Goal: Communication & Community: Participate in discussion

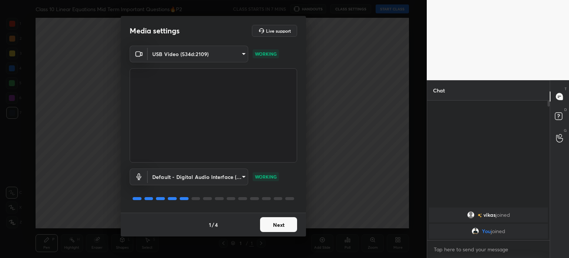
click at [286, 222] on button "Next" at bounding box center [278, 224] width 37 height 15
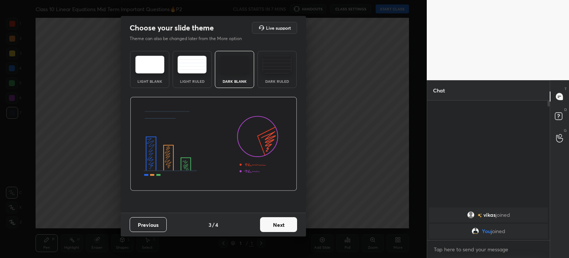
click at [286, 222] on button "Next" at bounding box center [278, 224] width 37 height 15
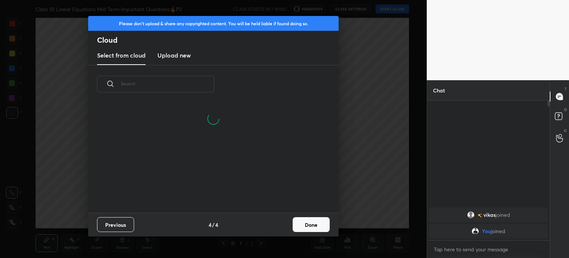
click at [176, 54] on h3 "Upload new" at bounding box center [174, 55] width 33 height 9
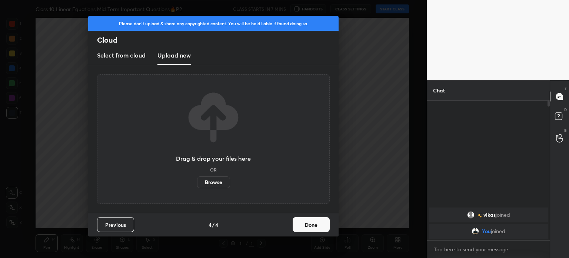
click at [211, 182] on label "Browse" at bounding box center [213, 182] width 33 height 12
click at [197, 182] on input "Browse" at bounding box center [197, 182] width 0 height 12
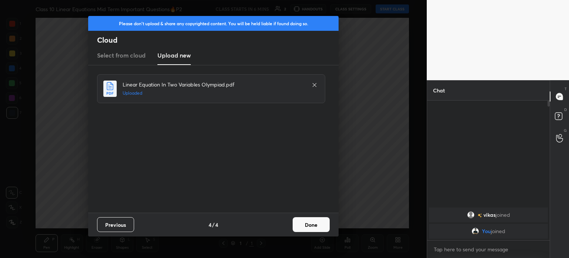
click at [303, 220] on button "Done" at bounding box center [311, 224] width 37 height 15
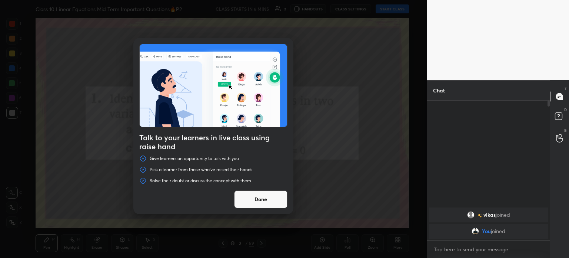
click at [266, 202] on button "Done" at bounding box center [260, 199] width 53 height 18
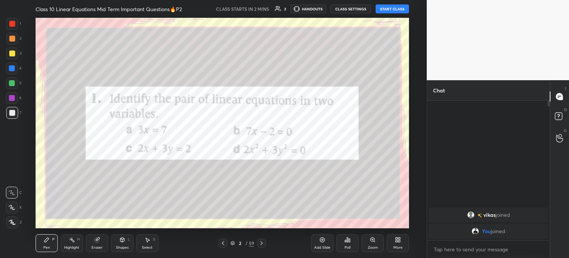
click at [403, 10] on button "START CLASS" at bounding box center [392, 8] width 33 height 9
click at [20, 100] on div "6" at bounding box center [14, 98] width 16 height 12
click at [19, 86] on div "5" at bounding box center [14, 83] width 16 height 12
click at [13, 69] on div at bounding box center [12, 68] width 6 height 6
click at [14, 56] on div at bounding box center [12, 53] width 6 height 6
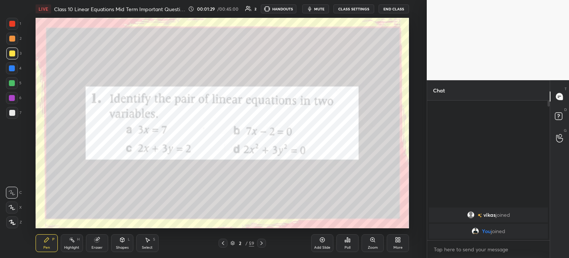
click at [504, 204] on div "[PERSON_NAME] joined You joined" at bounding box center [488, 169] width 123 height 139
click at [553, 123] on icon at bounding box center [559, 116] width 13 height 13
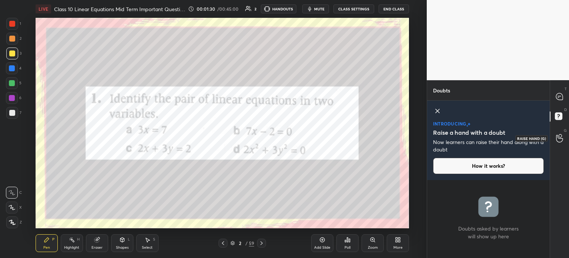
click at [556, 136] on div at bounding box center [560, 137] width 15 height 13
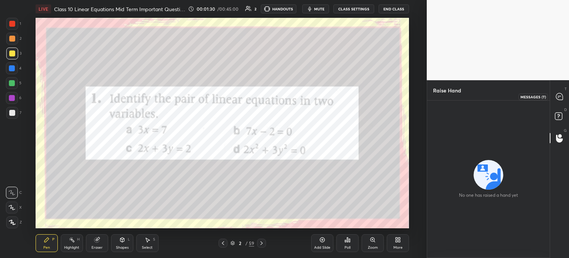
click at [562, 95] on icon at bounding box center [559, 96] width 7 height 7
type textarea "x"
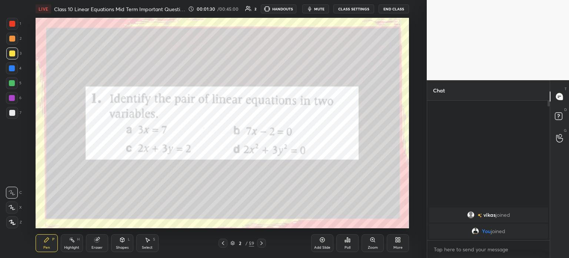
scroll to position [137, 120]
click at [264, 243] on icon at bounding box center [262, 243] width 6 height 6
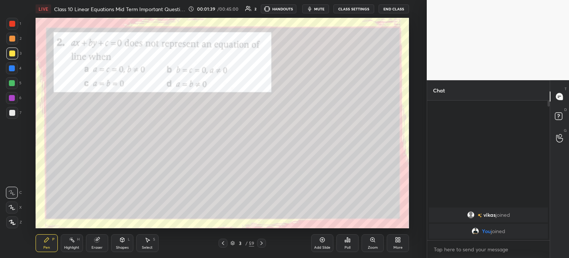
click at [264, 244] on icon at bounding box center [262, 243] width 6 height 6
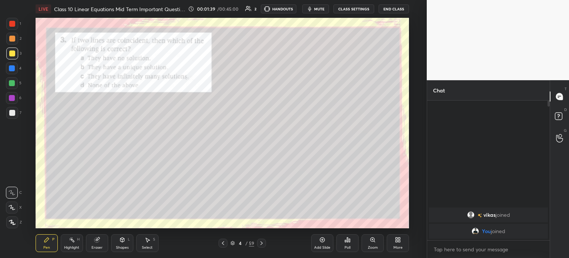
click at [265, 243] on div at bounding box center [261, 242] width 9 height 9
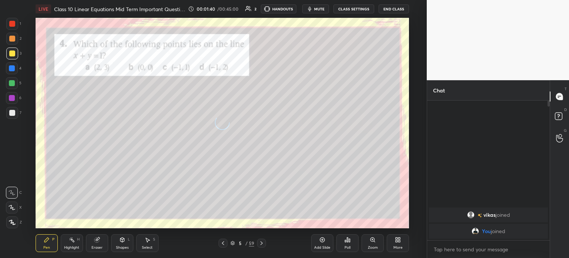
click at [264, 242] on icon at bounding box center [262, 243] width 6 height 6
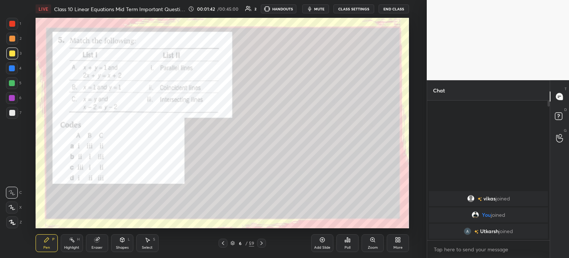
click at [263, 237] on div "Pen P Highlight H Eraser Shapes L Select S 6 / 59 Add Slide Poll Zoom More" at bounding box center [223, 243] width 374 height 30
click at [262, 243] on icon at bounding box center [262, 243] width 2 height 4
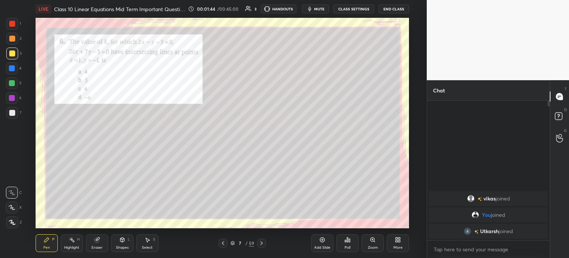
click at [265, 241] on div at bounding box center [261, 242] width 9 height 9
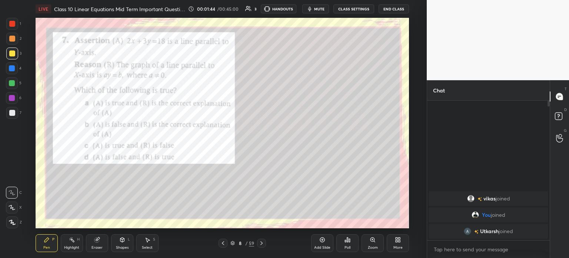
click at [263, 241] on icon at bounding box center [262, 243] width 6 height 6
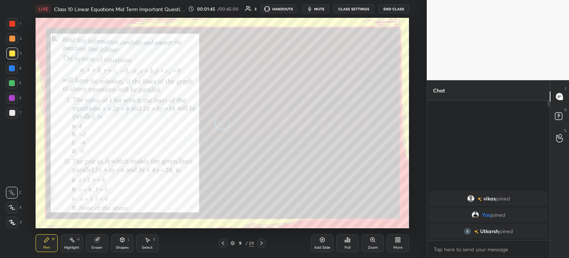
click at [261, 241] on icon at bounding box center [262, 243] width 6 height 6
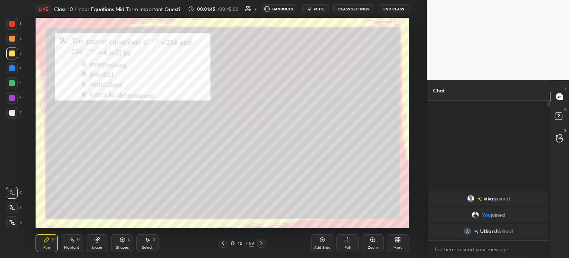
click at [264, 242] on icon at bounding box center [262, 243] width 6 height 6
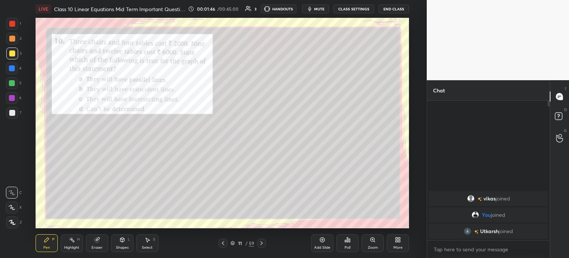
click at [262, 242] on icon at bounding box center [262, 243] width 2 height 4
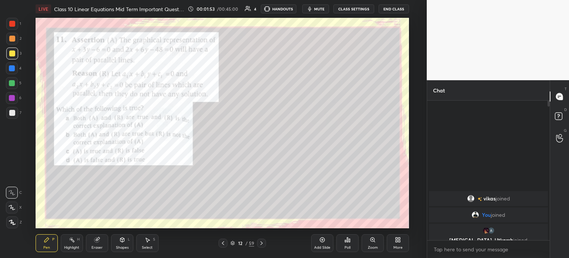
click at [262, 242] on icon at bounding box center [262, 243] width 6 height 6
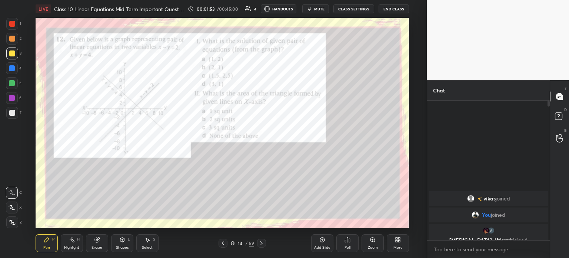
click at [262, 241] on icon at bounding box center [262, 243] width 6 height 6
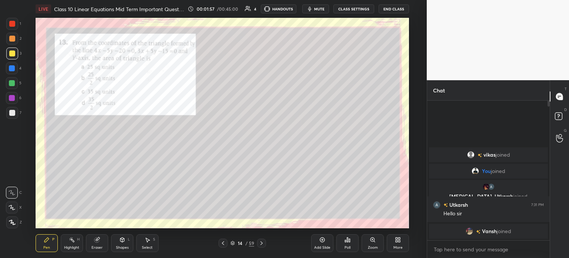
click at [13, 26] on div at bounding box center [12, 24] width 6 height 6
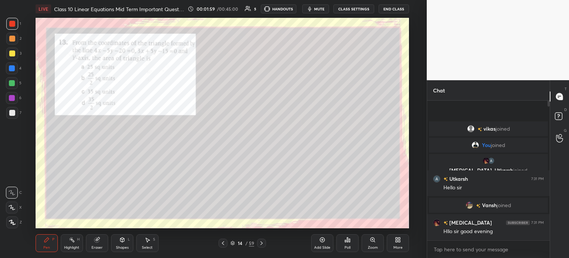
click at [13, 223] on icon at bounding box center [12, 221] width 7 height 5
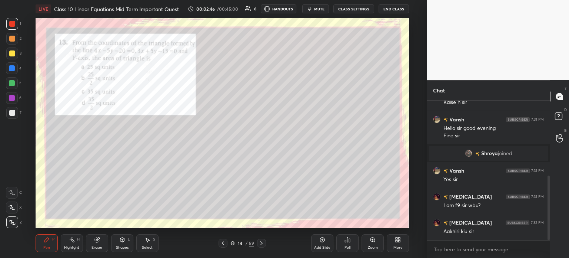
scroll to position [169, 0]
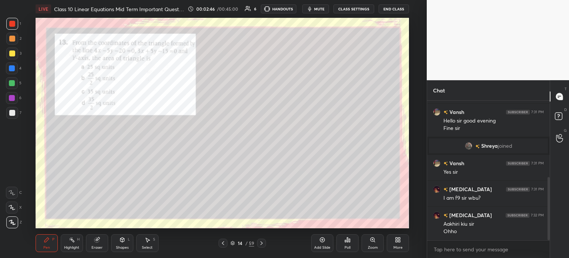
click at [12, 57] on div at bounding box center [12, 53] width 12 height 12
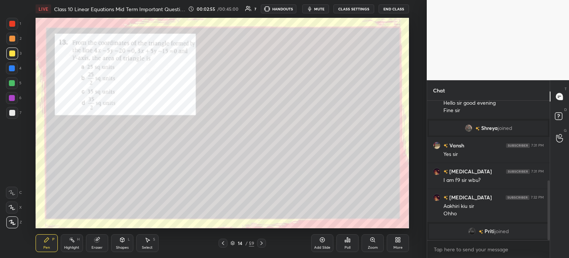
click at [473, 234] on img "grid" at bounding box center [472, 230] width 7 height 7
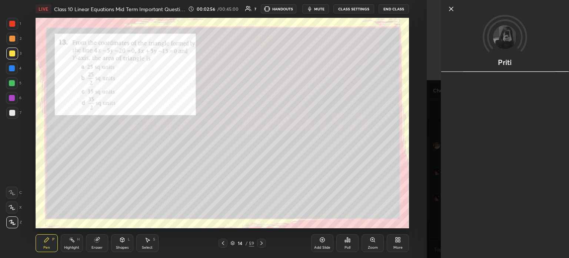
scroll to position [204, 0]
click at [453, 7] on icon at bounding box center [452, 9] width 4 height 4
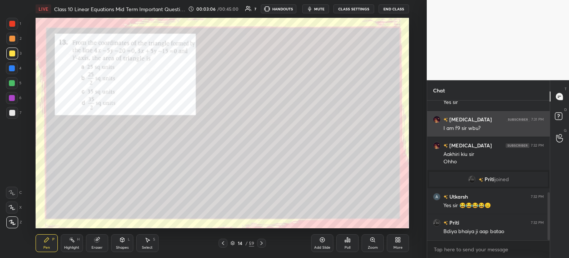
scroll to position [265, 0]
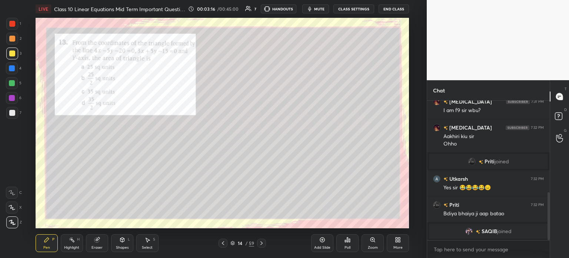
click at [13, 40] on div at bounding box center [12, 39] width 6 height 6
click at [11, 53] on div at bounding box center [12, 53] width 6 height 6
click at [12, 38] on div at bounding box center [12, 39] width 6 height 6
click at [13, 23] on div at bounding box center [12, 24] width 6 height 6
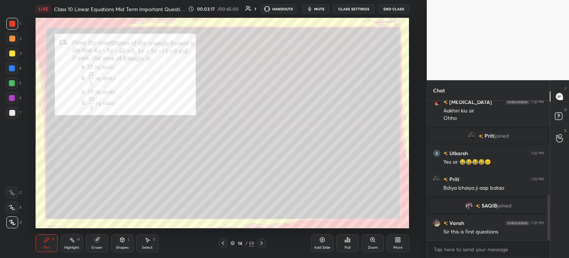
click at [12, 40] on div at bounding box center [12, 39] width 6 height 6
click at [12, 56] on div at bounding box center [12, 53] width 6 height 6
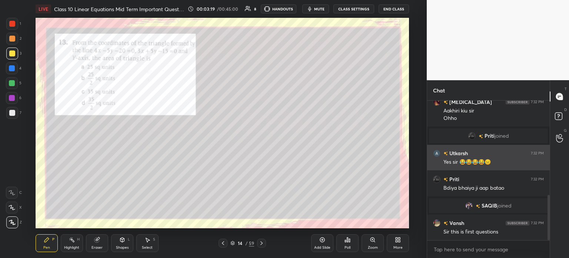
scroll to position [291, 0]
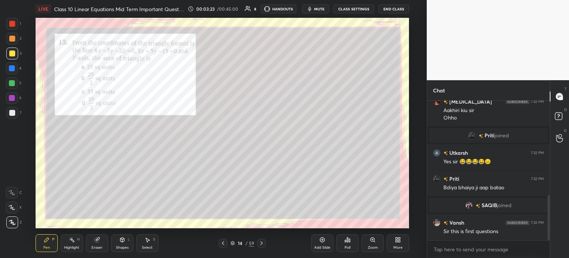
click at [13, 24] on div at bounding box center [12, 24] width 6 height 6
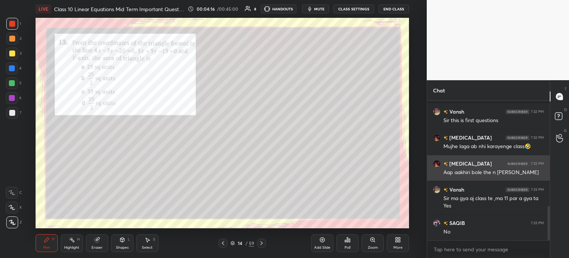
scroll to position [429, 0]
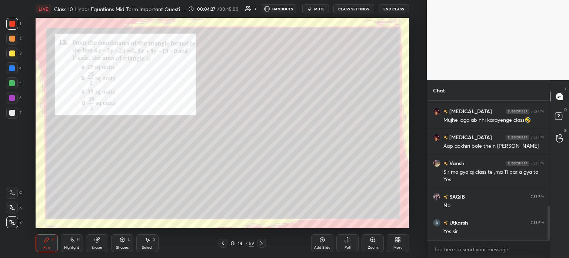
click at [261, 241] on icon at bounding box center [262, 243] width 6 height 6
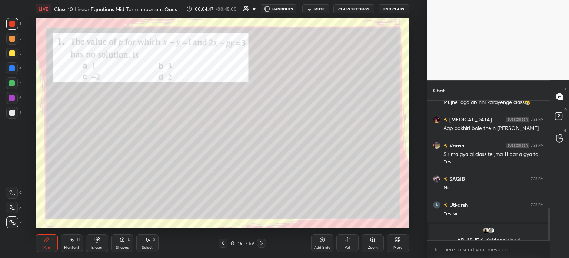
scroll to position [455, 0]
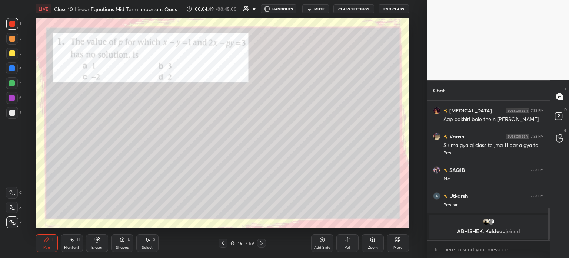
click at [343, 240] on div "Poll" at bounding box center [348, 243] width 22 height 18
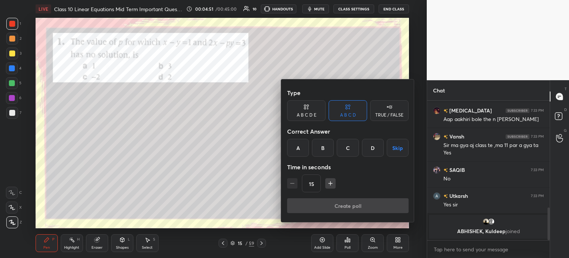
click at [372, 147] on div "D" at bounding box center [373, 148] width 22 height 18
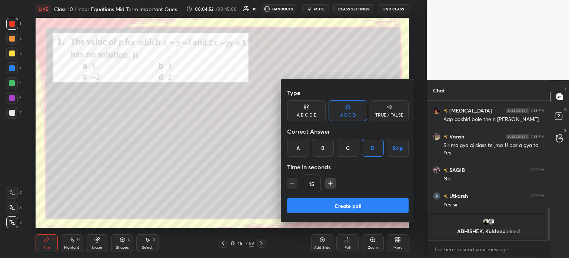
click at [330, 186] on icon "button" at bounding box center [330, 182] width 7 height 7
click at [327, 185] on icon "button" at bounding box center [330, 182] width 7 height 7
type input "45"
click at [335, 210] on button "Create poll" at bounding box center [348, 205] width 122 height 15
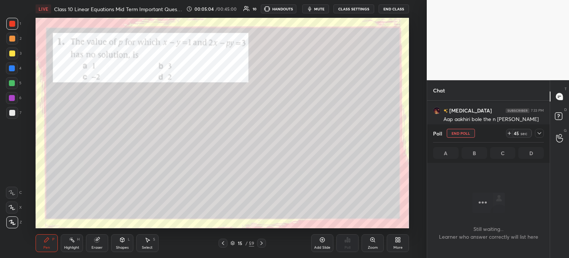
scroll to position [37, 120]
click at [542, 135] on icon at bounding box center [540, 133] width 6 height 6
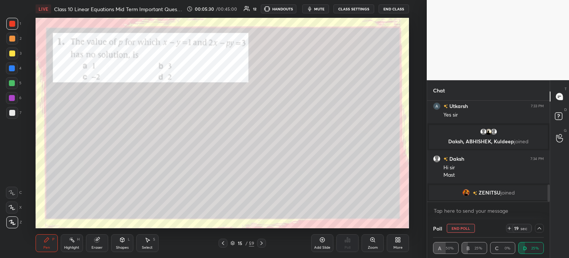
scroll to position [0, 2]
click at [538, 227] on icon at bounding box center [540, 228] width 6 height 6
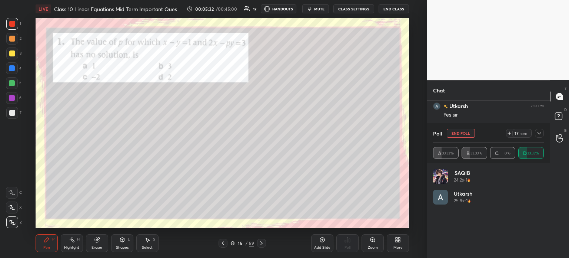
scroll to position [87, 109]
click at [544, 134] on div at bounding box center [539, 133] width 9 height 9
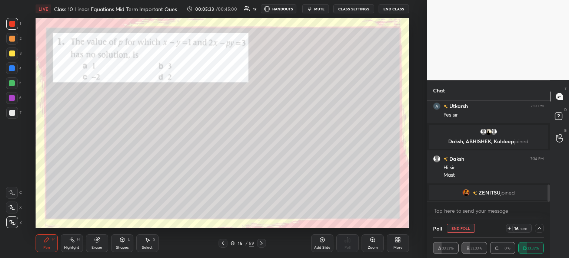
scroll to position [0, 2]
click at [542, 224] on div at bounding box center [539, 228] width 9 height 9
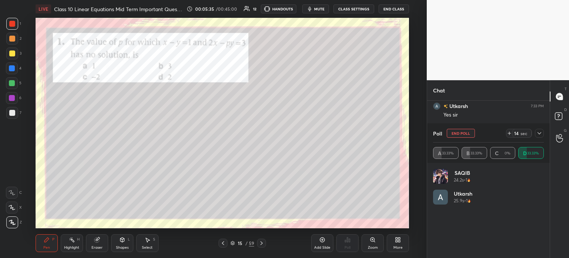
scroll to position [87, 109]
click at [544, 135] on div "Poll End Poll 13 sec A 33.33% B 33.33% C 0% D 33.33%" at bounding box center [488, 143] width 123 height 39
click at [540, 134] on icon at bounding box center [540, 133] width 4 height 2
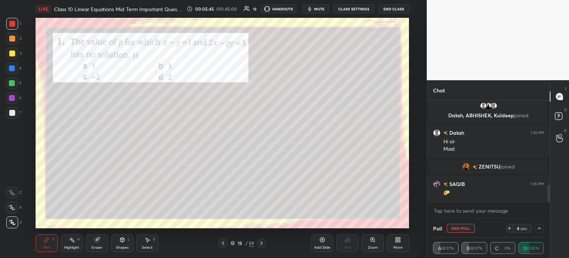
click at [540, 231] on icon at bounding box center [540, 228] width 6 height 6
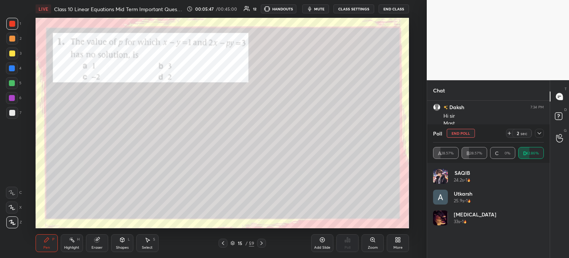
click at [547, 132] on div "Poll End Poll 2 sec A 28.57% B 28.57% C 0% D 42.86%" at bounding box center [488, 143] width 123 height 39
click at [539, 136] on icon at bounding box center [540, 133] width 6 height 6
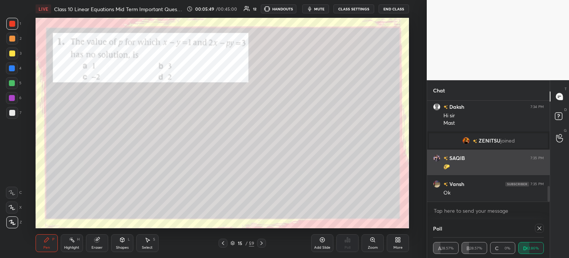
click at [501, 163] on div "🌮" at bounding box center [494, 166] width 100 height 9
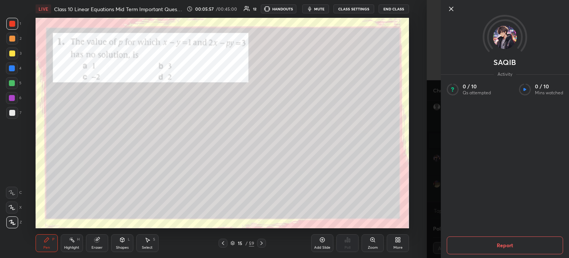
click at [452, 10] on icon at bounding box center [451, 8] width 9 height 9
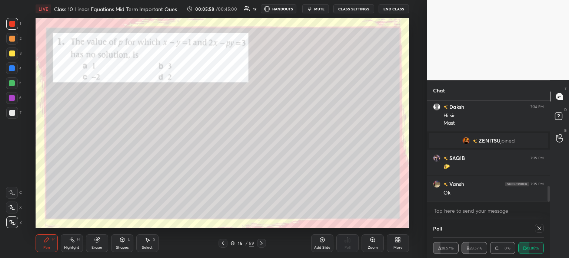
click at [537, 228] on icon at bounding box center [540, 228] width 6 height 6
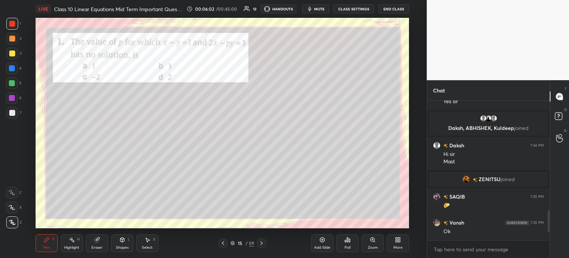
click at [15, 112] on div at bounding box center [12, 113] width 12 height 12
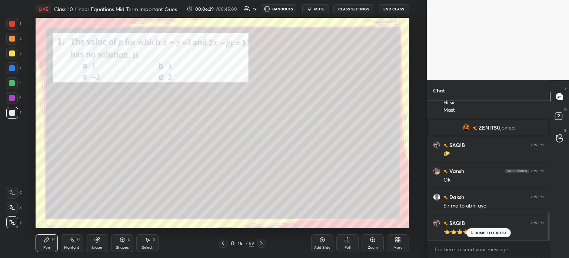
click at [13, 26] on div at bounding box center [12, 24] width 6 height 6
click at [264, 244] on icon at bounding box center [262, 243] width 6 height 6
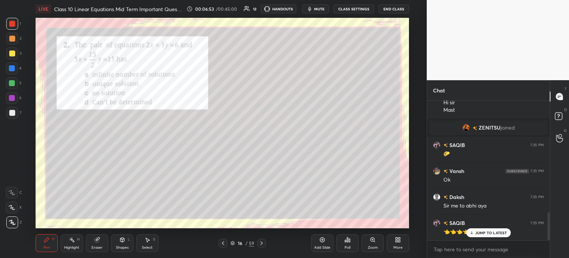
click at [344, 244] on div "Poll" at bounding box center [348, 243] width 22 height 18
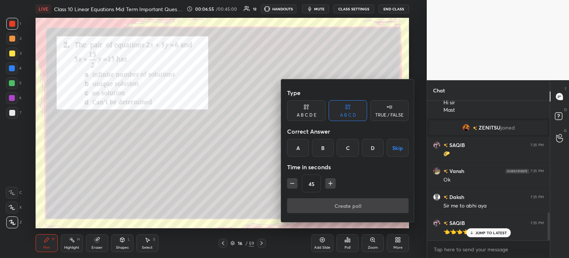
click at [298, 151] on div "A" at bounding box center [298, 148] width 22 height 18
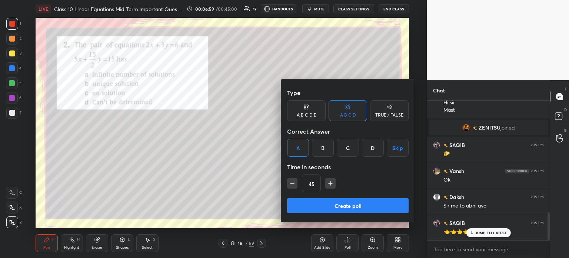
click at [317, 205] on button "Create poll" at bounding box center [348, 205] width 122 height 15
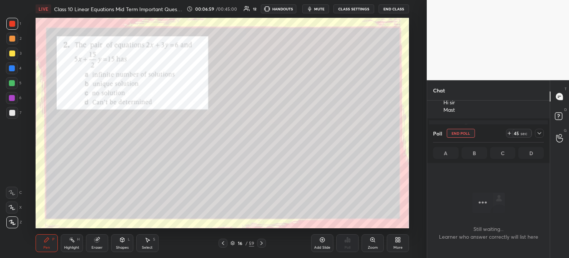
scroll to position [3, 2]
click at [540, 137] on div at bounding box center [539, 133] width 9 height 9
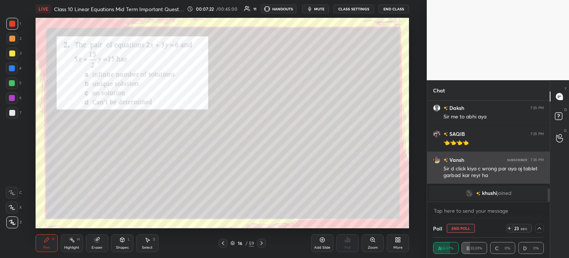
scroll to position [652, 0]
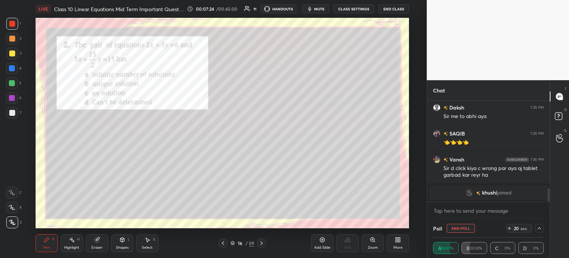
click at [468, 193] on img "grid" at bounding box center [469, 192] width 7 height 7
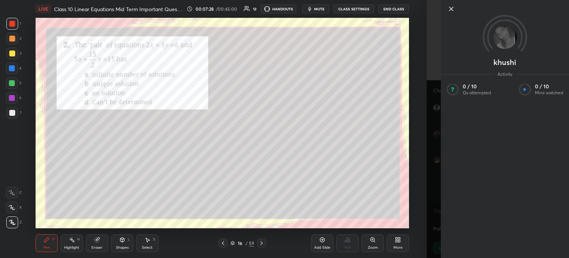
click at [453, 9] on icon at bounding box center [451, 8] width 9 height 9
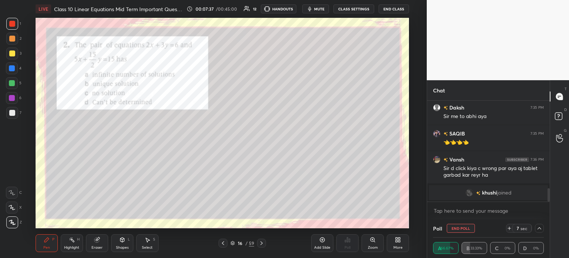
click at [14, 110] on div at bounding box center [12, 113] width 6 height 6
click at [543, 226] on div at bounding box center [539, 228] width 9 height 9
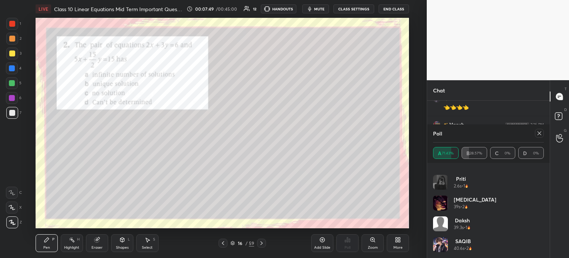
scroll to position [636, 0]
click at [540, 133] on icon at bounding box center [540, 133] width 6 height 6
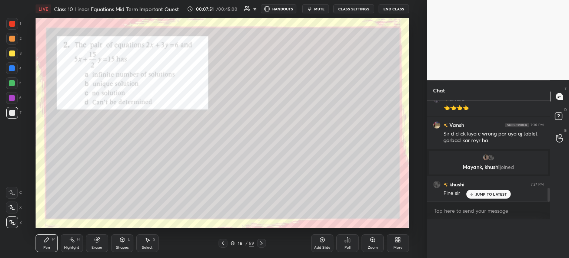
scroll to position [114, 120]
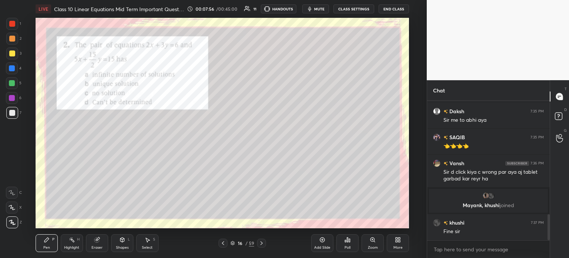
click at [14, 49] on div at bounding box center [12, 53] width 12 height 12
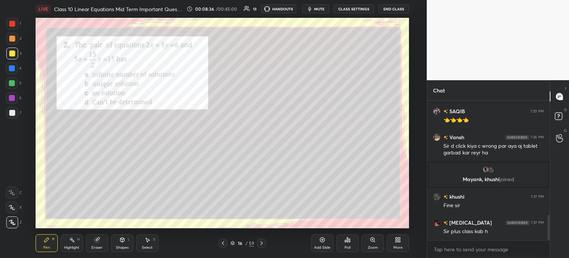
click at [17, 24] on div at bounding box center [12, 24] width 12 height 12
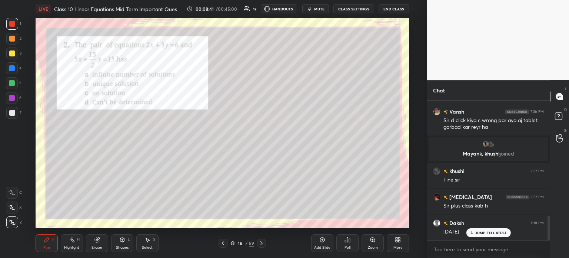
click at [261, 243] on icon at bounding box center [262, 243] width 6 height 6
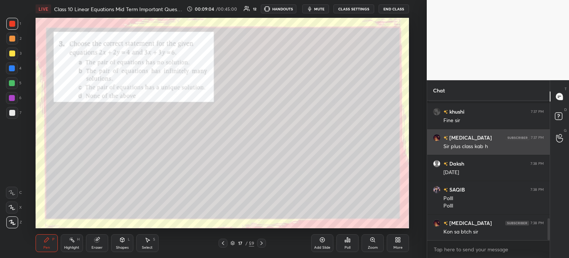
scroll to position [743, 0]
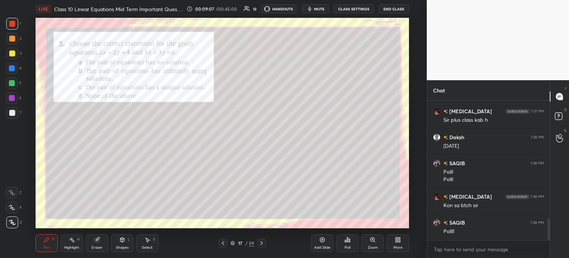
click at [327, 245] on div "Add Slide" at bounding box center [322, 247] width 16 height 4
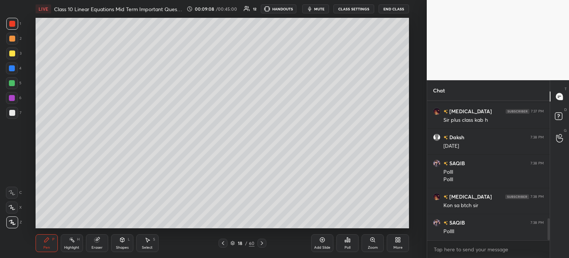
click at [222, 244] on icon at bounding box center [223, 243] width 6 height 6
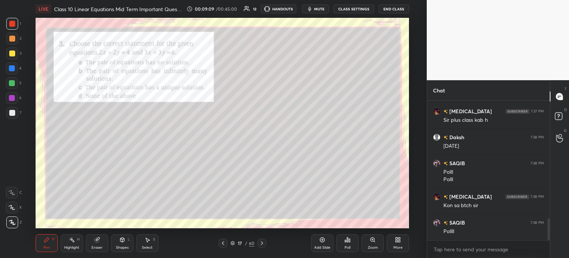
click at [342, 241] on div "Poll" at bounding box center [348, 243] width 22 height 18
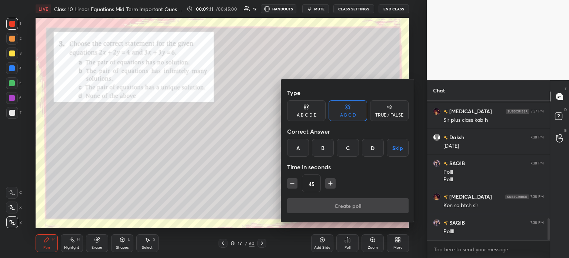
click at [324, 149] on div "B" at bounding box center [323, 148] width 22 height 18
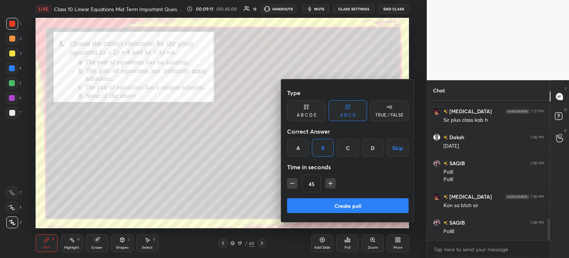
click at [314, 206] on button "Create poll" at bounding box center [348, 205] width 122 height 15
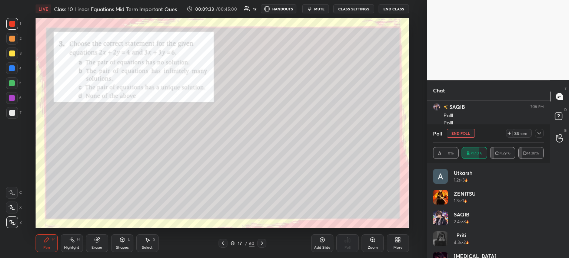
scroll to position [36, 0]
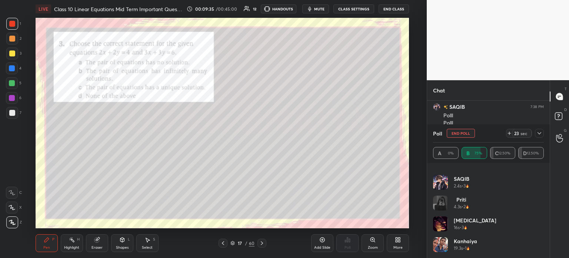
click at [535, 134] on div at bounding box center [539, 133] width 9 height 9
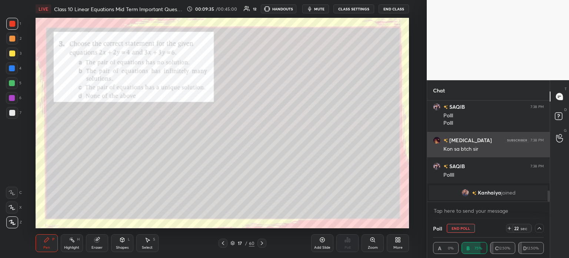
scroll to position [0, 0]
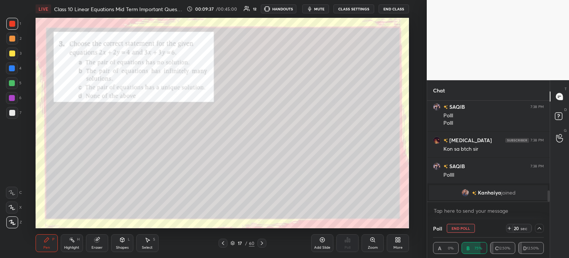
click at [468, 192] on img "grid" at bounding box center [465, 192] width 7 height 7
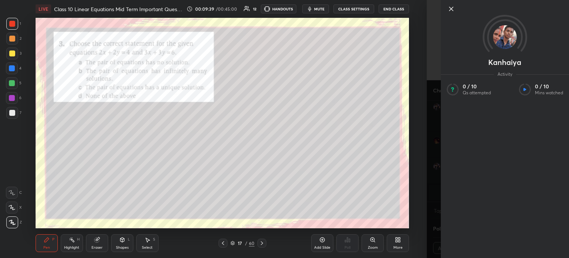
click at [453, 11] on icon at bounding box center [451, 8] width 9 height 9
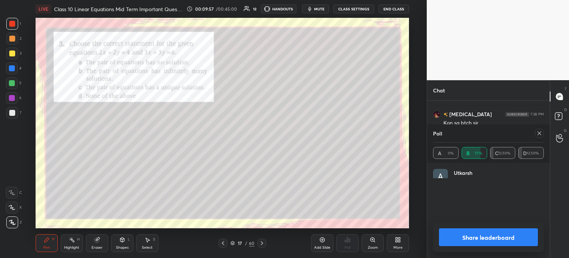
scroll to position [2, 2]
click at [452, 247] on div "Share leaderboard" at bounding box center [488, 237] width 111 height 30
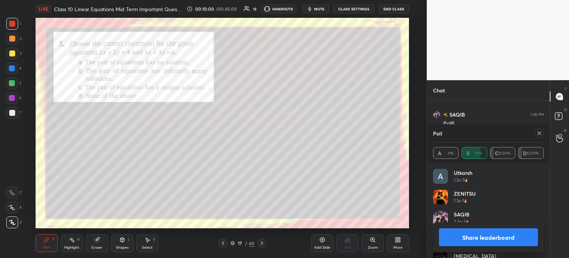
click at [453, 240] on button "Share leaderboard" at bounding box center [488, 237] width 99 height 18
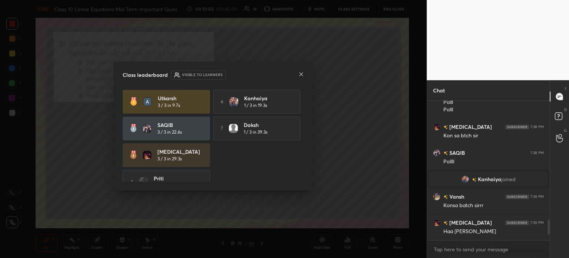
click at [301, 78] on div at bounding box center [301, 75] width 6 height 8
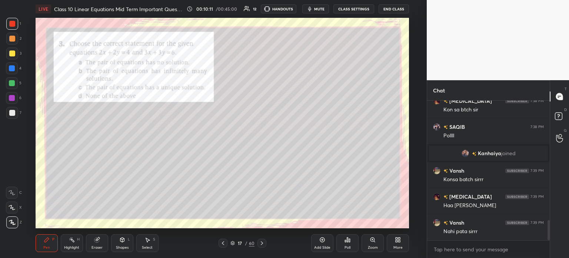
click at [13, 56] on div at bounding box center [12, 53] width 6 height 6
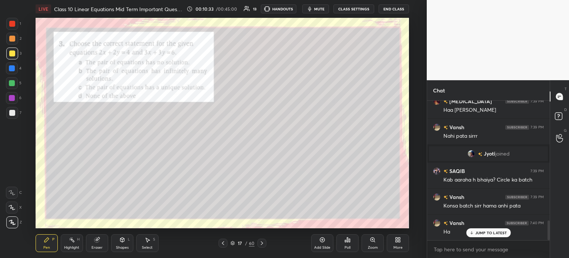
click at [11, 24] on div at bounding box center [12, 24] width 6 height 6
click at [266, 241] on div at bounding box center [262, 242] width 9 height 9
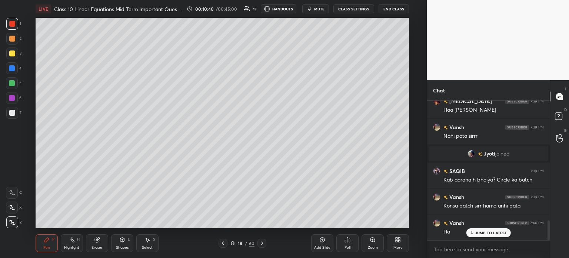
click at [264, 241] on icon at bounding box center [262, 243] width 6 height 6
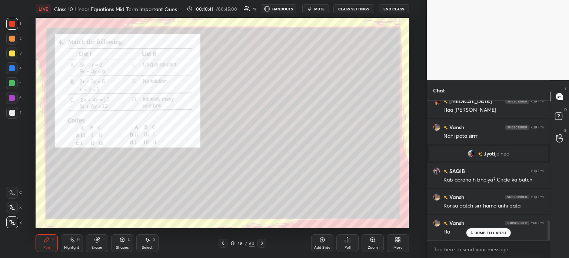
scroll to position [859, 0]
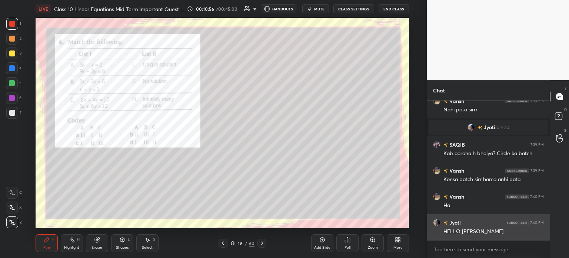
click at [442, 222] on div "grid" at bounding box center [438, 222] width 10 height 7
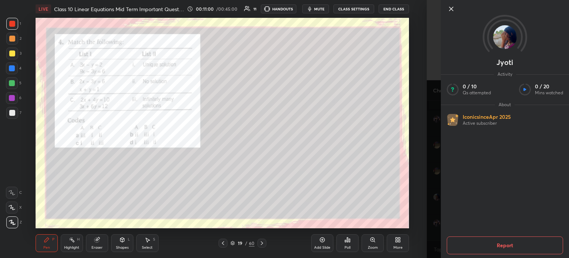
scroll to position [918, 0]
click at [453, 13] on icon at bounding box center [451, 8] width 9 height 9
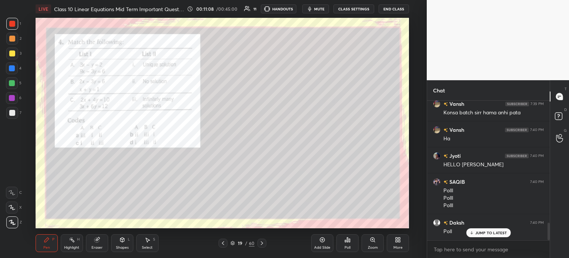
scroll to position [978, 0]
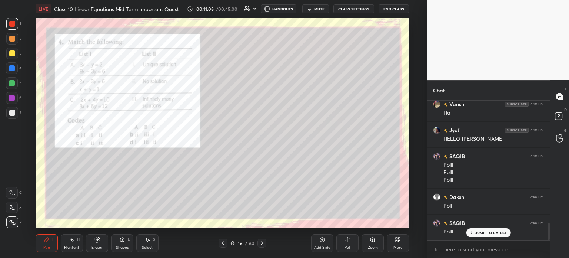
click at [349, 240] on icon at bounding box center [349, 239] width 1 height 3
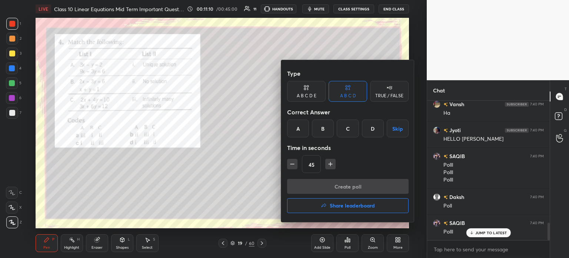
click at [377, 130] on div "D" at bounding box center [373, 128] width 22 height 18
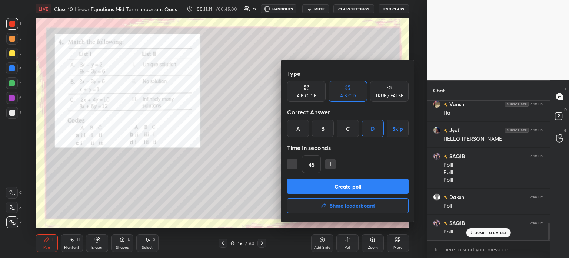
click at [345, 183] on button "Create poll" at bounding box center [348, 186] width 122 height 15
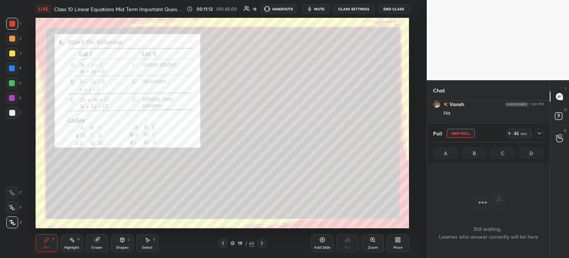
scroll to position [3, 2]
click at [459, 132] on button "End Poll" at bounding box center [461, 133] width 28 height 9
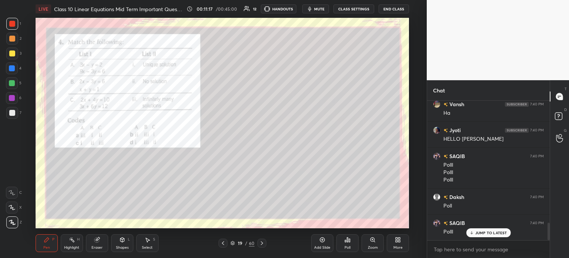
click at [353, 243] on div "Poll" at bounding box center [348, 243] width 22 height 18
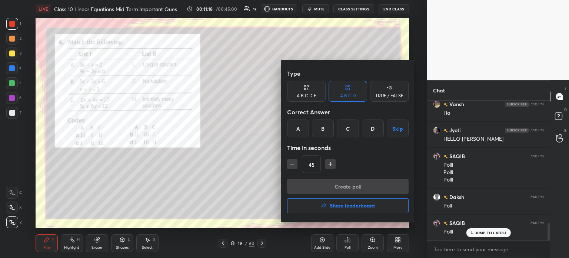
click at [301, 128] on div "A" at bounding box center [298, 128] width 22 height 18
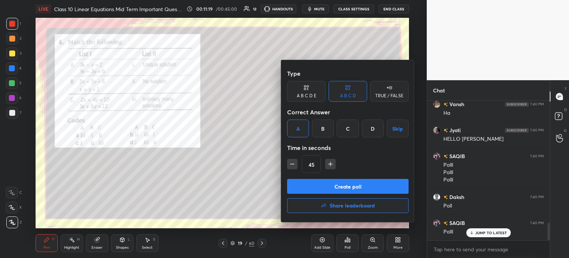
click at [301, 184] on button "Create poll" at bounding box center [348, 186] width 122 height 15
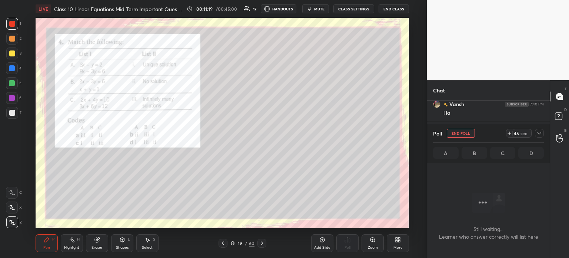
scroll to position [2, 2]
click at [542, 136] on div at bounding box center [539, 133] width 9 height 9
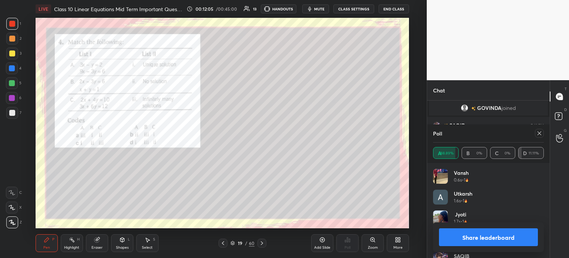
click at [466, 236] on button "Share leaderboard" at bounding box center [488, 237] width 99 height 18
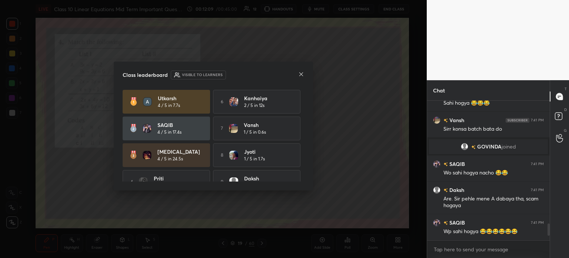
click at [301, 75] on icon at bounding box center [301, 74] width 6 height 6
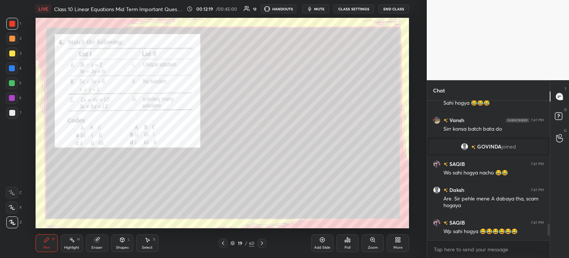
click at [14, 27] on div at bounding box center [12, 24] width 12 height 12
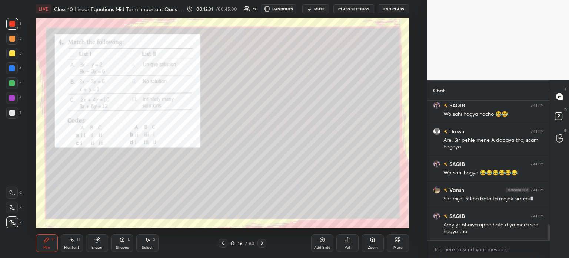
scroll to position [1102, 0]
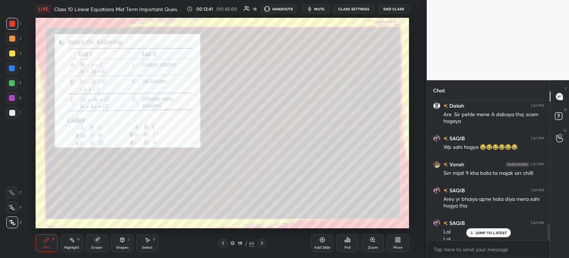
click at [264, 243] on icon at bounding box center [262, 243] width 6 height 6
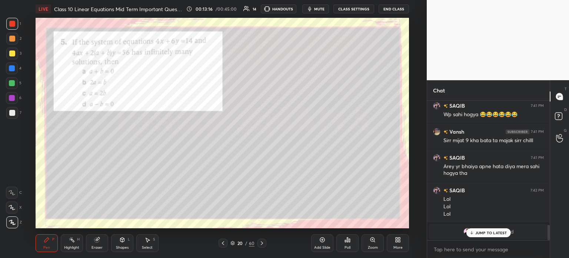
scroll to position [1135, 0]
click at [467, 232] on img "grid" at bounding box center [467, 230] width 7 height 7
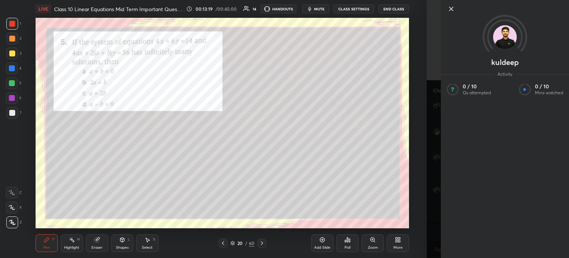
scroll to position [1144, 0]
click at [450, 10] on icon at bounding box center [452, 9] width 4 height 4
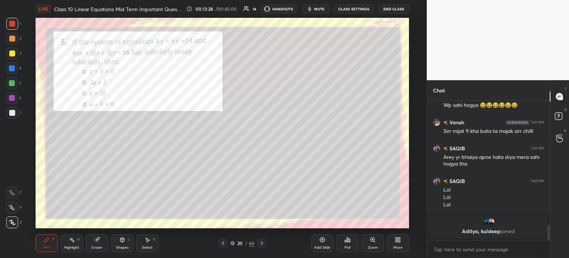
scroll to position [1134, 0]
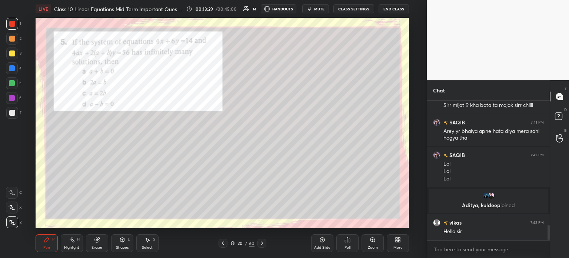
click at [347, 242] on icon at bounding box center [348, 240] width 6 height 6
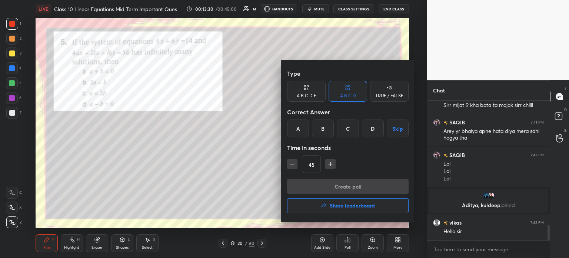
click at [328, 133] on div "B" at bounding box center [323, 128] width 22 height 18
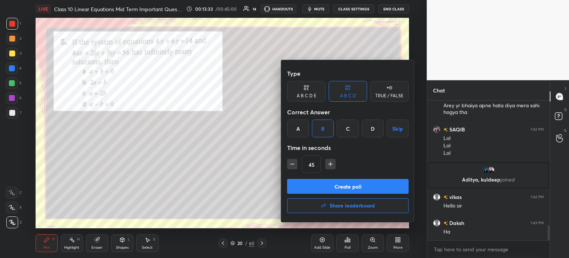
scroll to position [1186, 0]
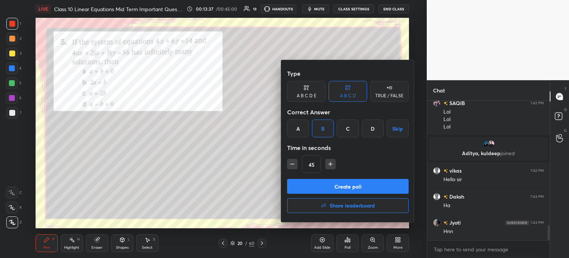
click at [346, 179] on button "Create poll" at bounding box center [348, 186] width 122 height 15
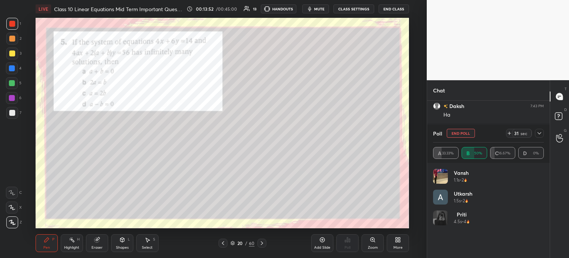
scroll to position [1302, 0]
click at [540, 130] on div at bounding box center [539, 133] width 9 height 9
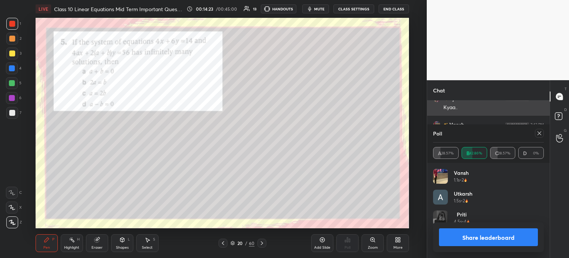
scroll to position [1413, 0]
click at [463, 241] on button "Share leaderboard" at bounding box center [488, 237] width 99 height 18
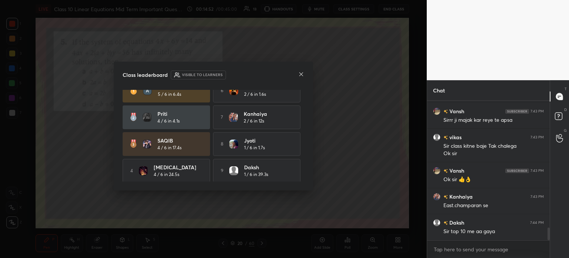
scroll to position [11, 0]
click at [300, 75] on icon at bounding box center [301, 74] width 6 height 6
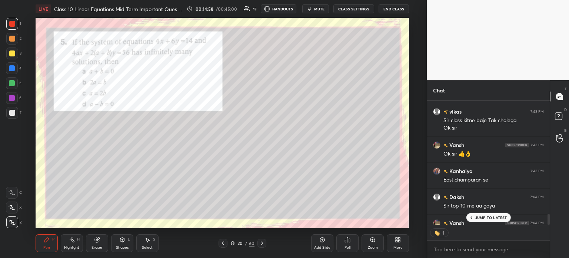
scroll to position [2, 2]
click at [15, 114] on div at bounding box center [12, 113] width 12 height 12
click at [13, 25] on div at bounding box center [12, 24] width 6 height 6
click at [17, 51] on div at bounding box center [12, 53] width 12 height 12
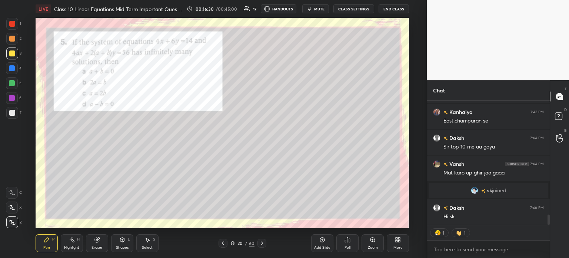
scroll to position [1383, 0]
click at [15, 26] on div at bounding box center [12, 24] width 12 height 12
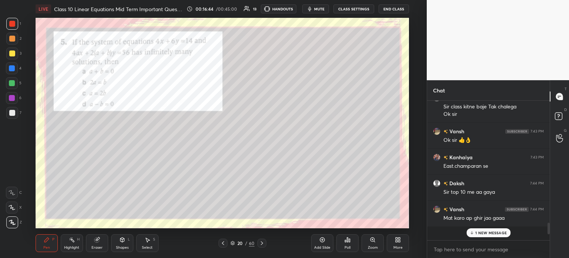
scroll to position [1416, 0]
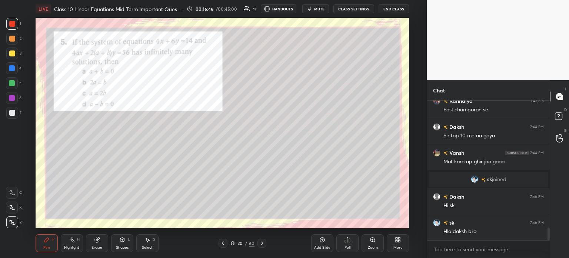
click at [262, 242] on icon at bounding box center [262, 243] width 2 height 4
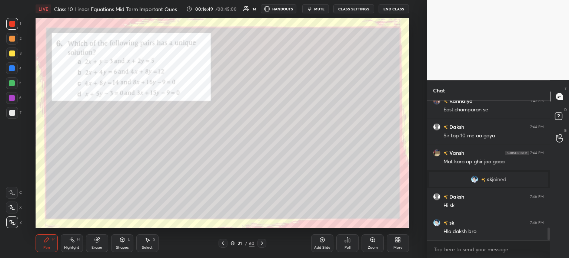
scroll to position [1423, 0]
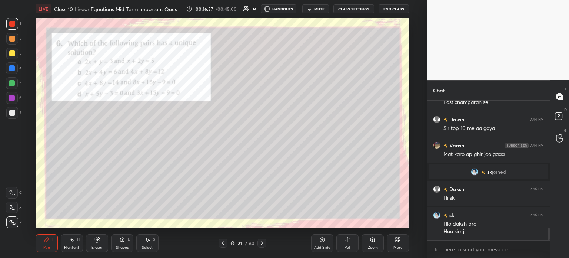
click at [348, 243] on div "Poll" at bounding box center [348, 243] width 22 height 18
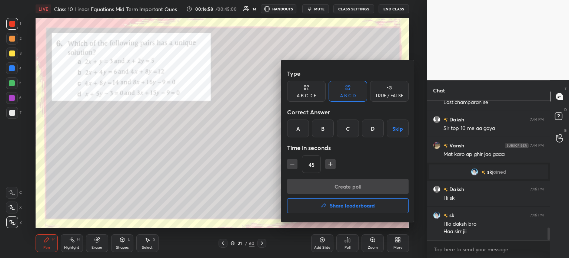
click at [347, 133] on div "C" at bounding box center [348, 128] width 22 height 18
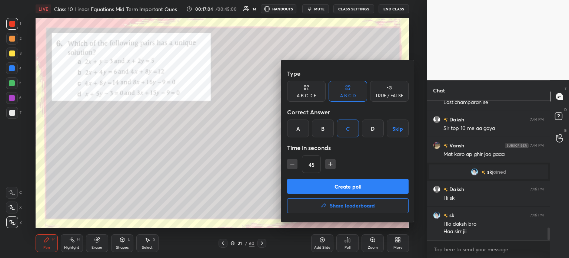
click at [343, 181] on button "Create poll" at bounding box center [348, 186] width 122 height 15
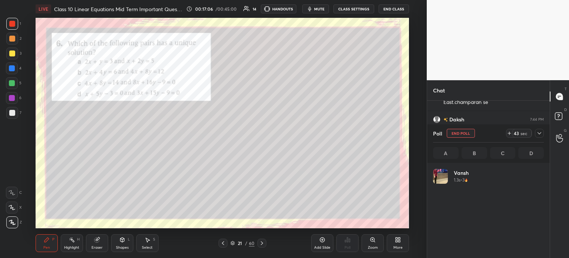
scroll to position [87, 109]
click at [539, 133] on icon at bounding box center [540, 133] width 6 height 6
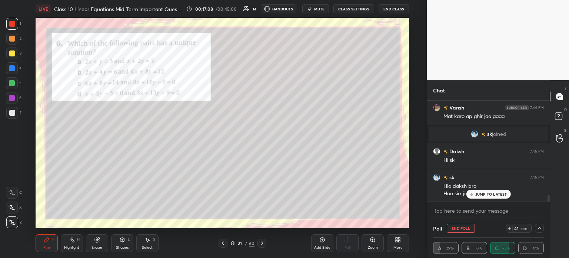
scroll to position [1462, 0]
click at [12, 112] on div at bounding box center [12, 113] width 6 height 6
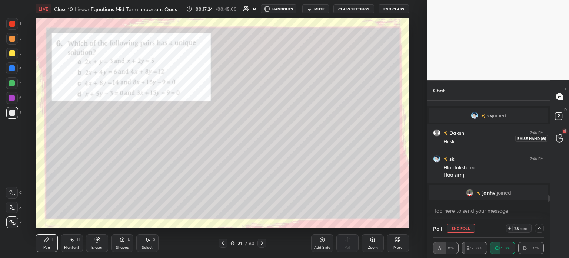
click at [557, 141] on icon at bounding box center [559, 138] width 7 height 9
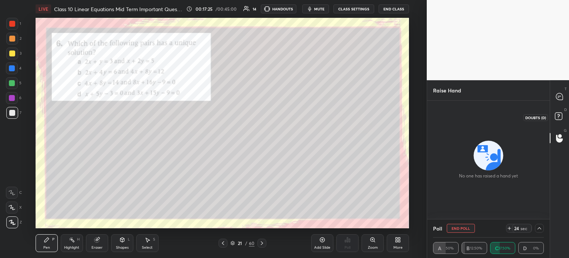
click at [565, 119] on icon at bounding box center [559, 116] width 13 height 13
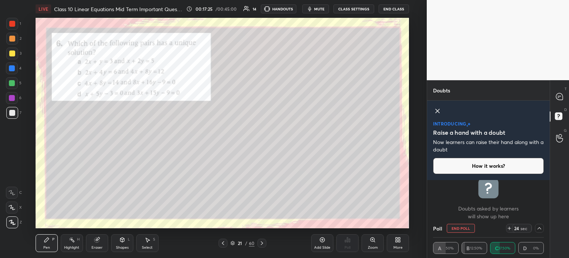
click at [562, 102] on div at bounding box center [560, 96] width 15 height 13
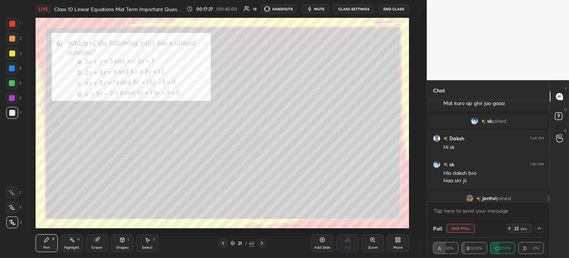
scroll to position [1541, 0]
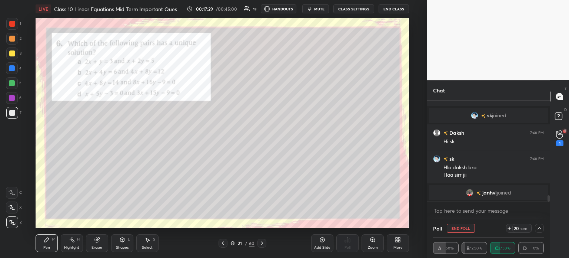
click at [13, 51] on div at bounding box center [12, 53] width 6 height 6
click at [13, 25] on div at bounding box center [12, 24] width 6 height 6
click at [13, 38] on div at bounding box center [12, 39] width 6 height 6
click at [16, 58] on div at bounding box center [12, 53] width 12 height 12
click at [540, 229] on icon at bounding box center [540, 228] width 6 height 6
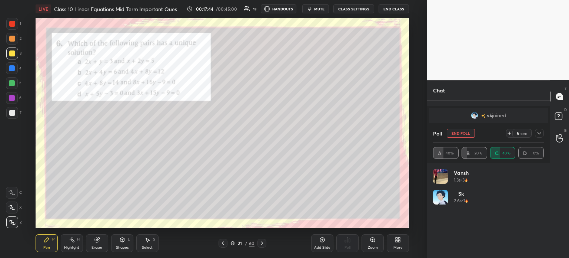
scroll to position [87, 109]
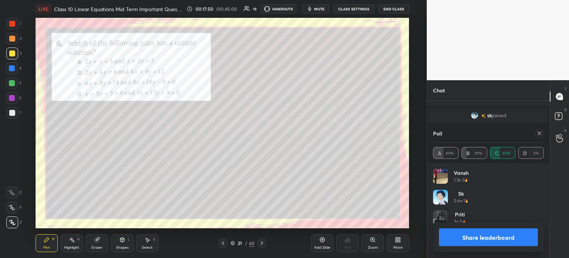
click at [539, 134] on icon at bounding box center [540, 133] width 6 height 6
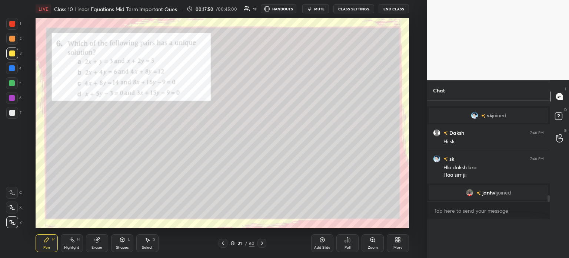
scroll to position [111, 120]
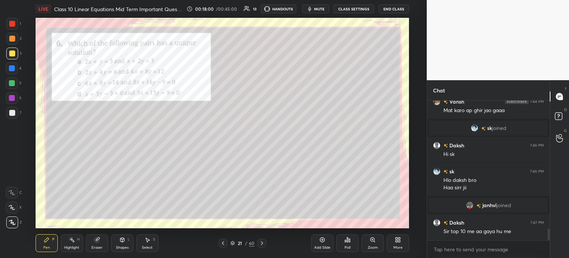
click at [16, 112] on div at bounding box center [12, 113] width 12 height 12
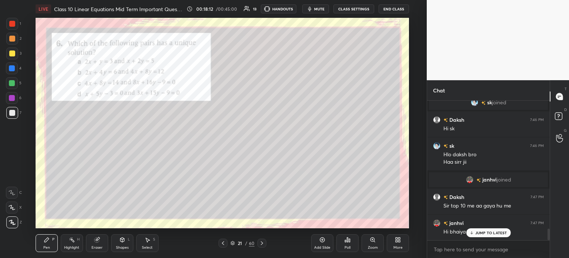
click at [13, 25] on div at bounding box center [12, 24] width 6 height 6
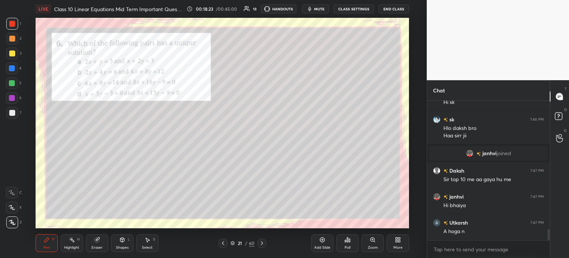
click at [260, 240] on icon at bounding box center [262, 243] width 6 height 6
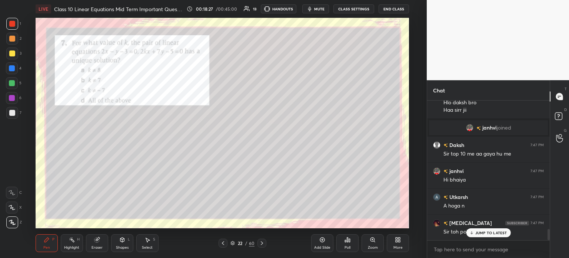
scroll to position [1639, 0]
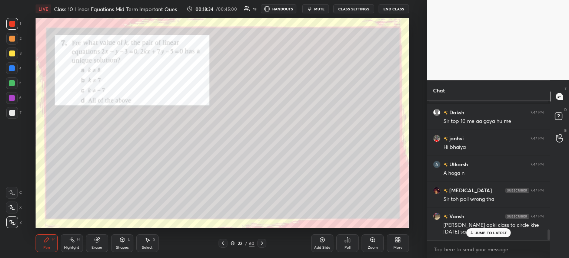
click at [227, 243] on div at bounding box center [223, 242] width 9 height 9
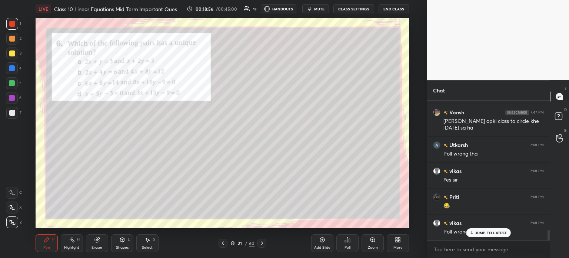
scroll to position [1769, 0]
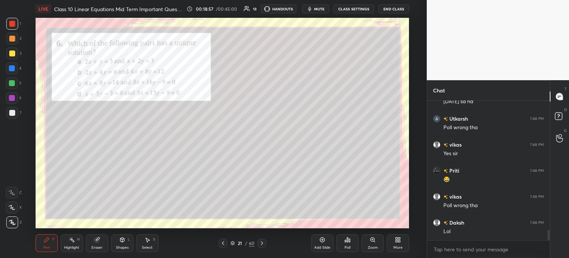
click at [265, 243] on div at bounding box center [262, 242] width 9 height 9
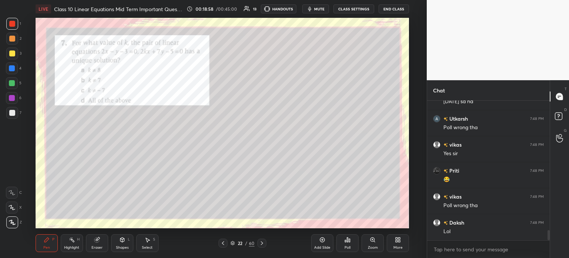
scroll to position [1795, 0]
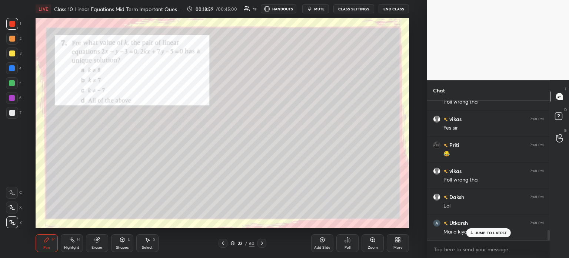
click at [343, 242] on div "Poll" at bounding box center [348, 243] width 22 height 18
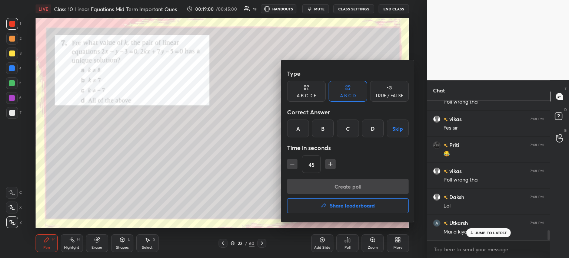
scroll to position [1821, 0]
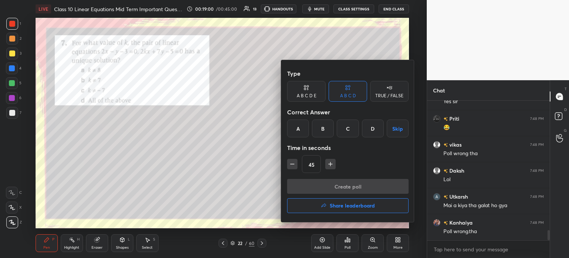
click at [346, 126] on div "C" at bounding box center [348, 128] width 22 height 18
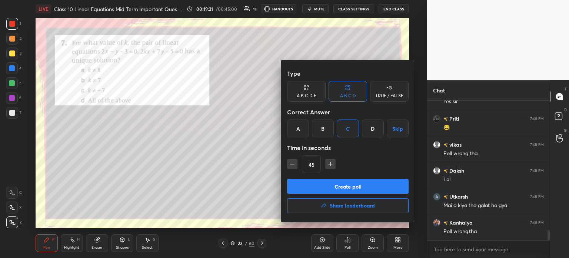
click at [311, 189] on button "Create poll" at bounding box center [348, 186] width 122 height 15
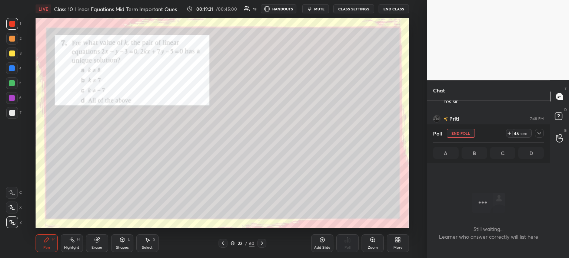
scroll to position [37, 120]
click at [540, 132] on icon at bounding box center [540, 133] width 6 height 6
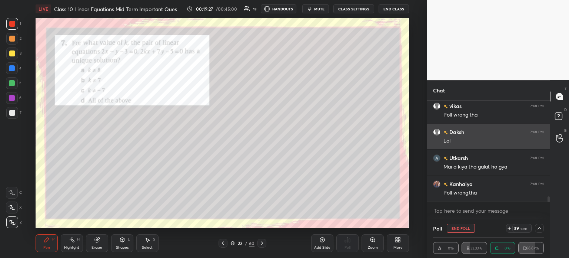
scroll to position [0, 2]
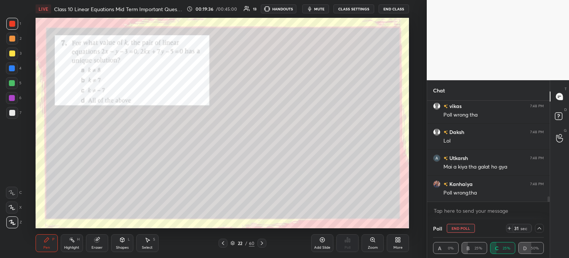
click at [538, 227] on icon at bounding box center [540, 228] width 6 height 6
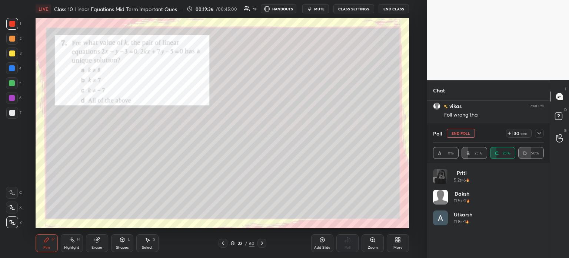
scroll to position [87, 109]
click at [540, 134] on icon at bounding box center [540, 133] width 4 height 2
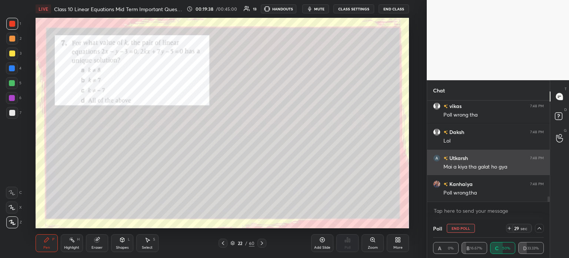
scroll to position [0, 0]
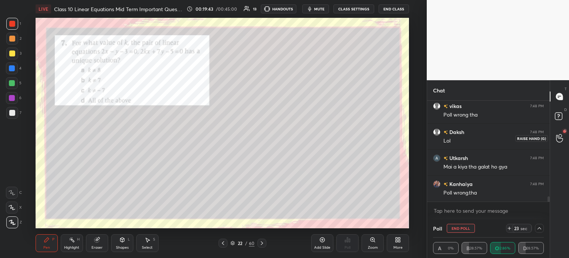
click at [561, 138] on icon at bounding box center [559, 138] width 7 height 7
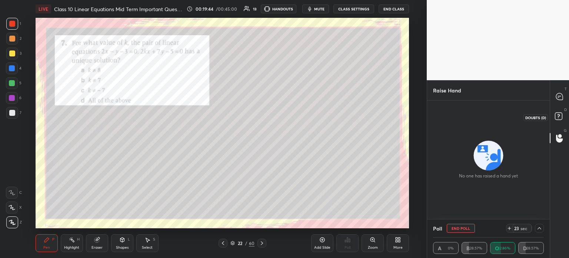
click at [562, 115] on rect at bounding box center [558, 116] width 7 height 7
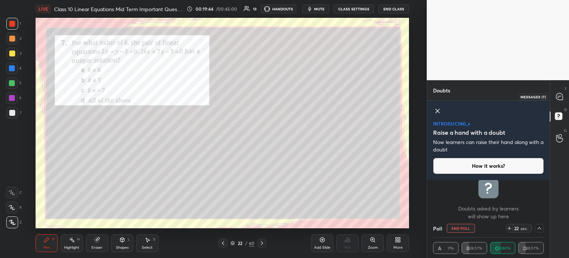
click at [562, 95] on icon at bounding box center [559, 96] width 7 height 7
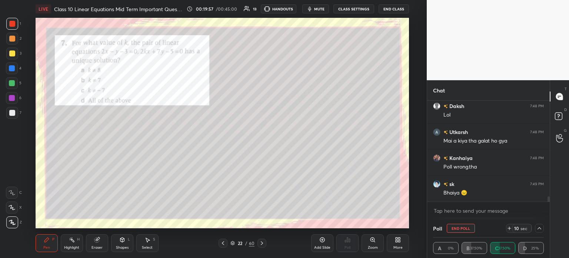
click at [541, 228] on icon at bounding box center [540, 228] width 6 height 6
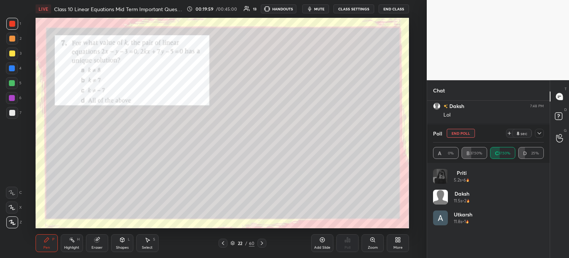
click at [539, 130] on icon at bounding box center [540, 133] width 6 height 6
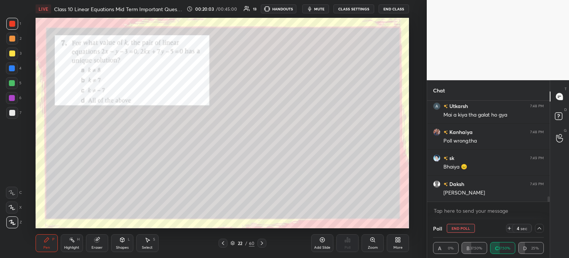
click at [13, 56] on div at bounding box center [12, 53] width 6 height 6
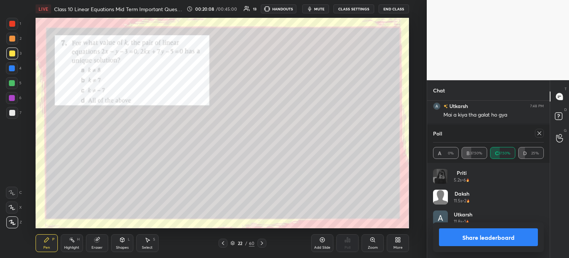
click at [460, 229] on button "Share leaderboard" at bounding box center [488, 237] width 99 height 18
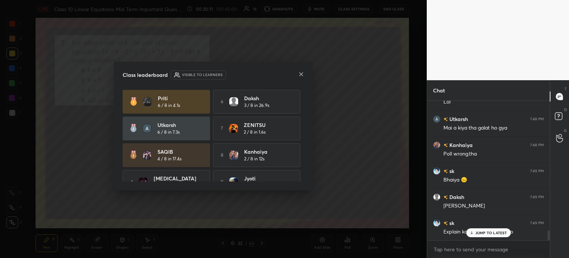
click at [302, 74] on icon at bounding box center [301, 74] width 6 height 6
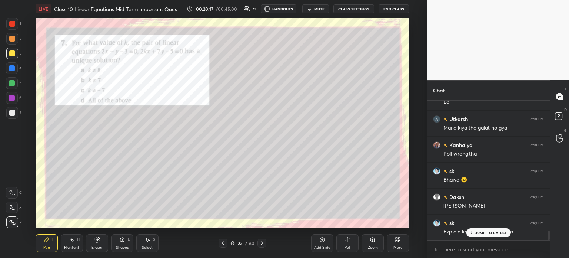
click at [8, 113] on div at bounding box center [12, 113] width 12 height 12
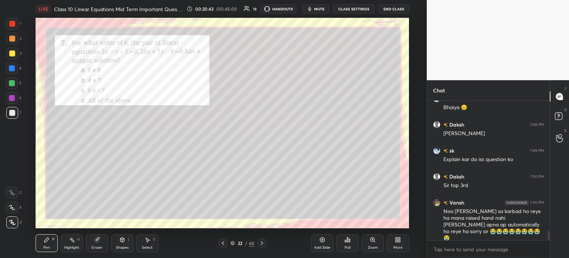
click at [14, 22] on div at bounding box center [12, 24] width 6 height 6
click at [261, 244] on icon at bounding box center [262, 243] width 2 height 4
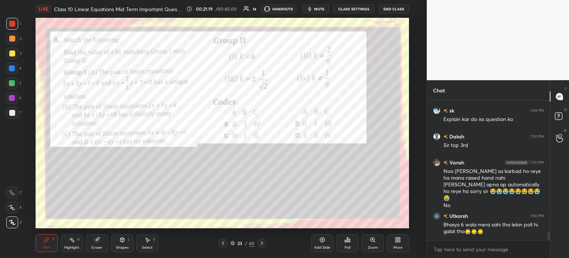
scroll to position [2028, 0]
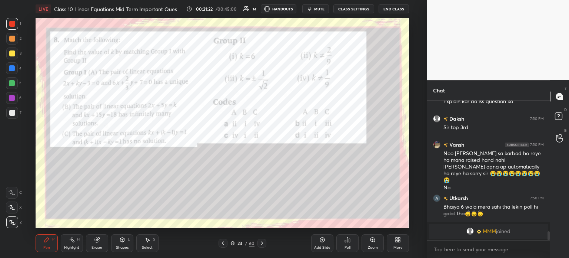
click at [479, 232] on img "grid" at bounding box center [479, 231] width 4 height 4
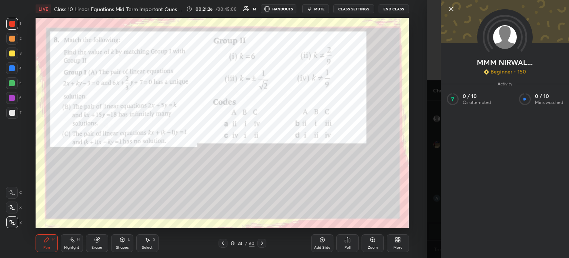
click at [453, 10] on icon at bounding box center [452, 9] width 4 height 4
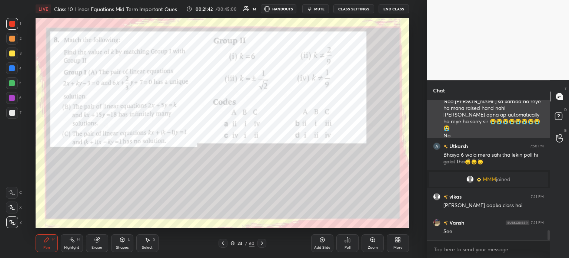
scroll to position [1821, 0]
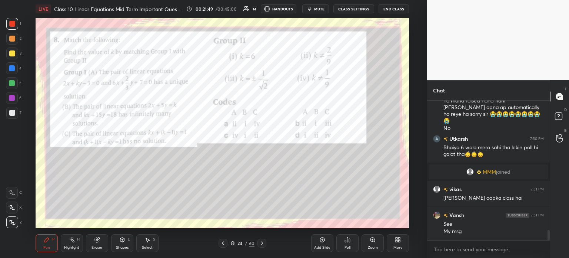
click at [350, 245] on div "Poll" at bounding box center [348, 247] width 6 height 4
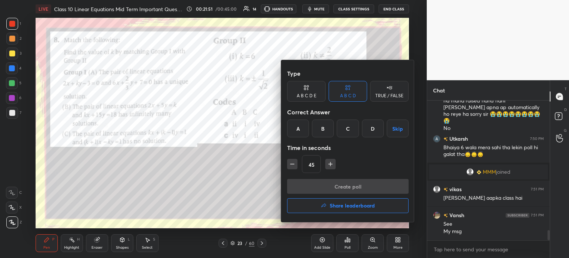
click at [321, 131] on div "B" at bounding box center [323, 128] width 22 height 18
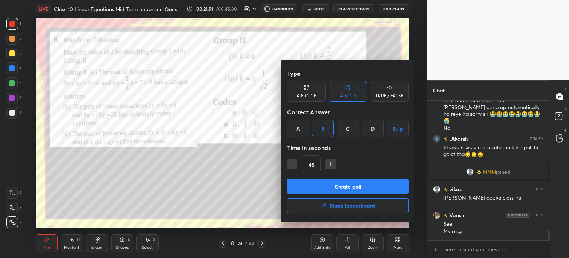
scroll to position [1846, 0]
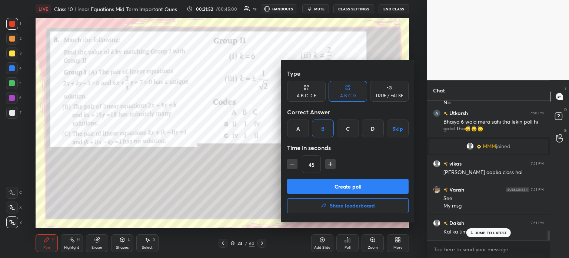
click at [339, 189] on button "Create poll" at bounding box center [348, 186] width 122 height 15
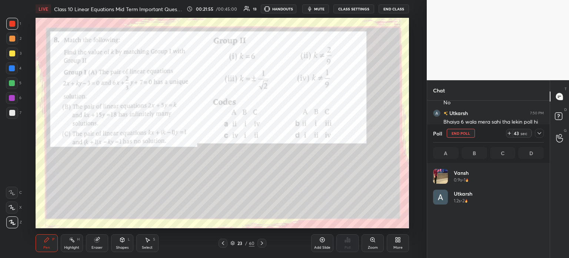
scroll to position [87, 109]
click at [16, 113] on div at bounding box center [12, 113] width 12 height 12
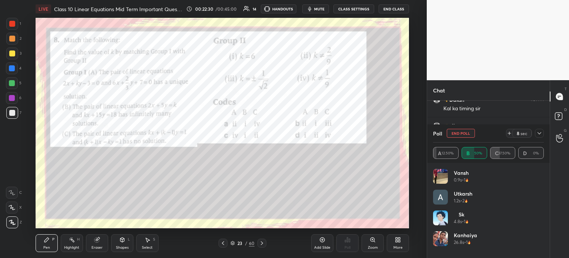
scroll to position [1987, 0]
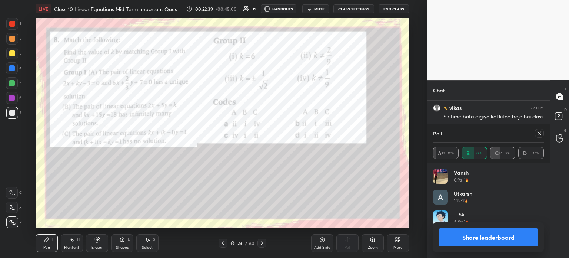
click at [14, 25] on div at bounding box center [12, 24] width 6 height 6
click at [14, 111] on div at bounding box center [12, 113] width 6 height 6
click at [14, 26] on div at bounding box center [12, 24] width 6 height 6
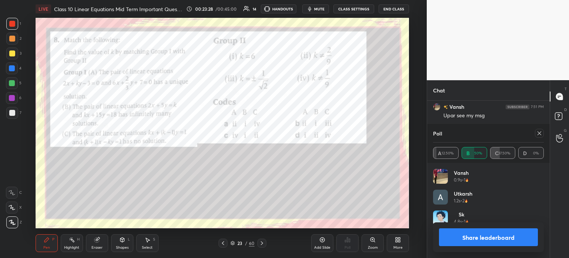
scroll to position [2047, 0]
click at [12, 50] on div at bounding box center [12, 53] width 6 height 6
click at [318, 246] on div "Add Slide" at bounding box center [322, 247] width 16 height 4
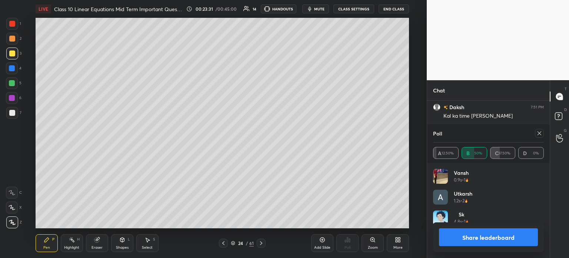
click at [219, 245] on div at bounding box center [223, 242] width 9 height 9
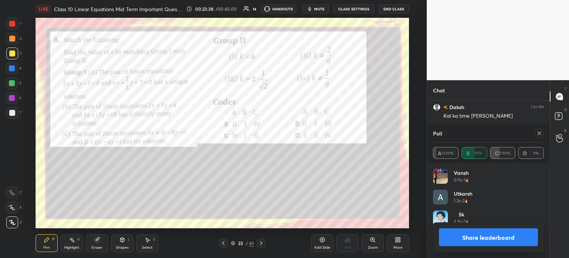
click at [261, 243] on icon at bounding box center [261, 243] width 6 height 6
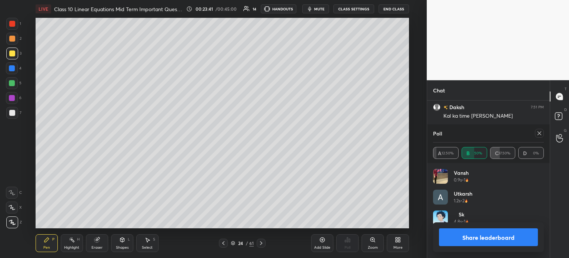
click at [224, 246] on div at bounding box center [223, 242] width 9 height 9
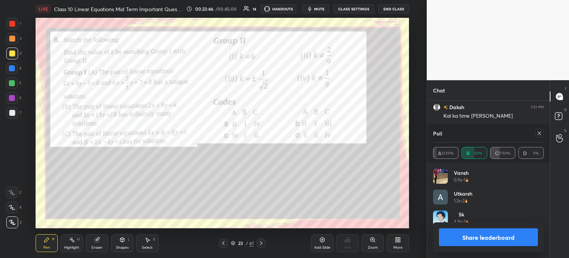
click at [262, 243] on icon at bounding box center [261, 243] width 2 height 4
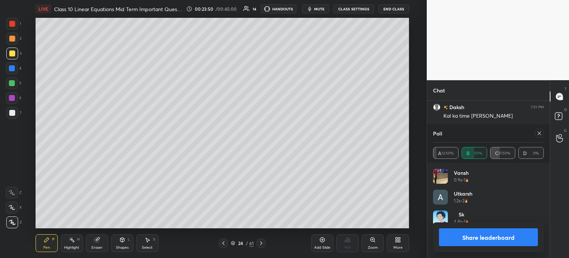
click at [224, 246] on icon at bounding box center [224, 243] width 6 height 6
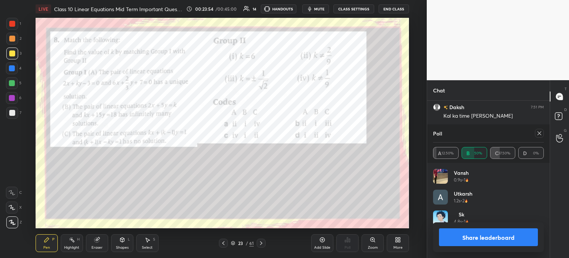
click at [261, 241] on icon at bounding box center [261, 243] width 6 height 6
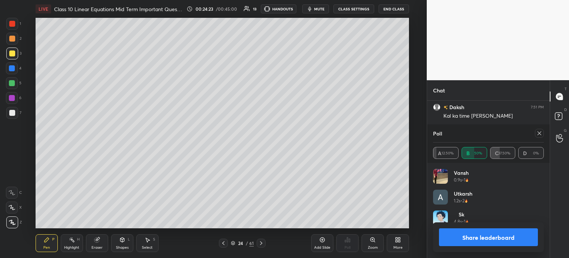
click at [222, 246] on icon at bounding box center [224, 243] width 6 height 6
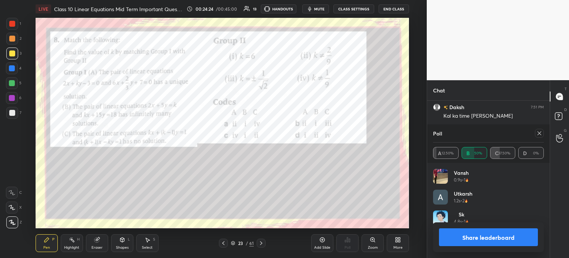
click at [16, 25] on div at bounding box center [12, 24] width 12 height 12
click at [261, 241] on icon at bounding box center [261, 243] width 6 height 6
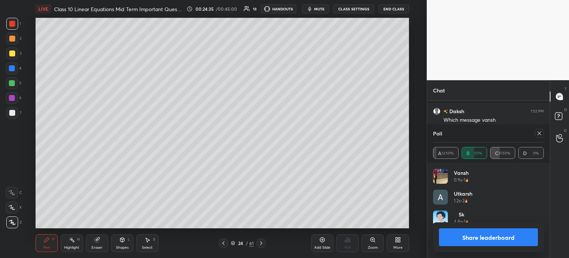
click at [451, 234] on button "Share leaderboard" at bounding box center [488, 237] width 99 height 18
type textarea "x"
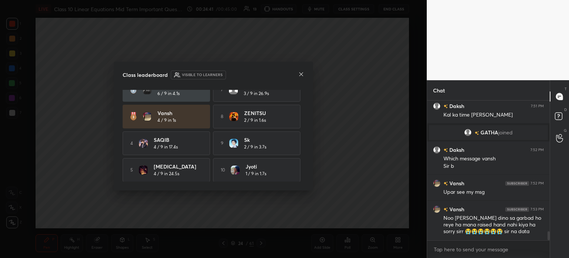
scroll to position [0, 0]
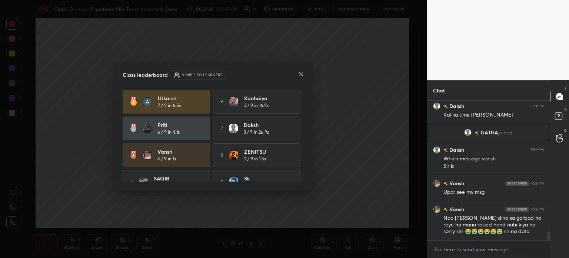
click at [303, 74] on icon at bounding box center [301, 74] width 6 height 6
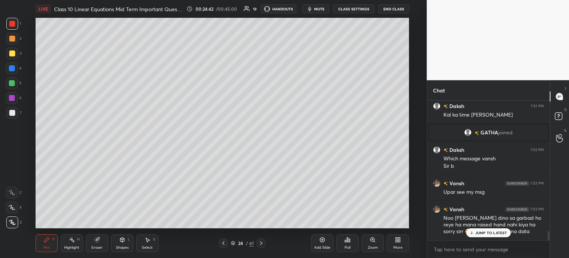
scroll to position [2073, 0]
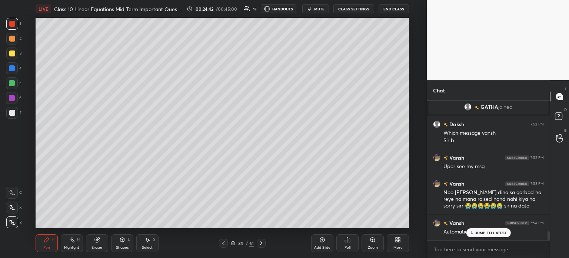
click at [259, 242] on icon at bounding box center [261, 243] width 6 height 6
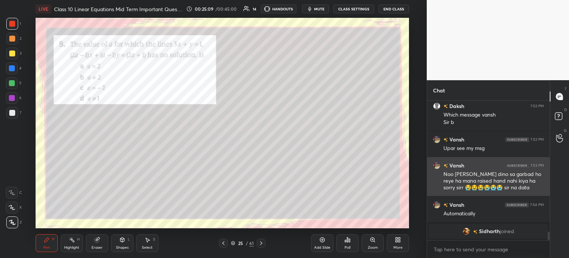
scroll to position [2117, 0]
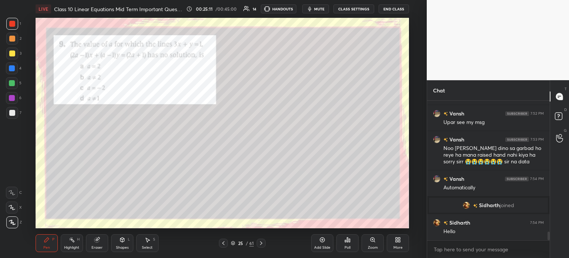
click at [345, 244] on div "Poll" at bounding box center [348, 243] width 22 height 18
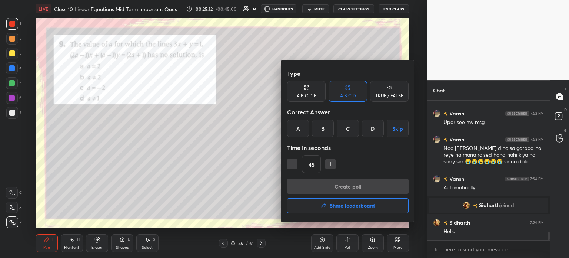
click at [300, 134] on div "A" at bounding box center [298, 128] width 22 height 18
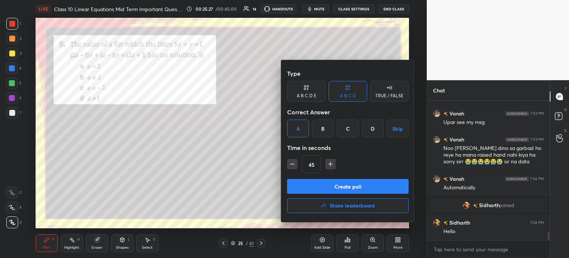
scroll to position [2143, 0]
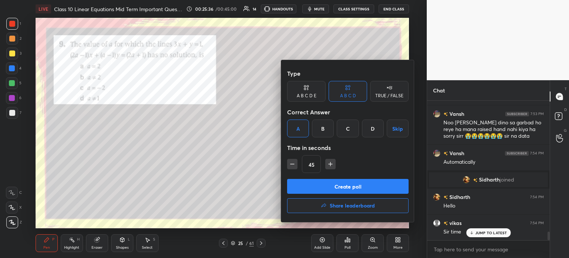
click at [290, 165] on icon "button" at bounding box center [292, 163] width 7 height 7
type input "30"
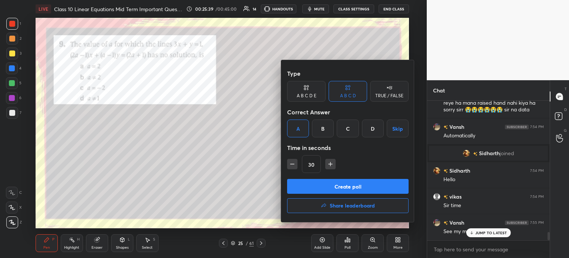
scroll to position [2195, 0]
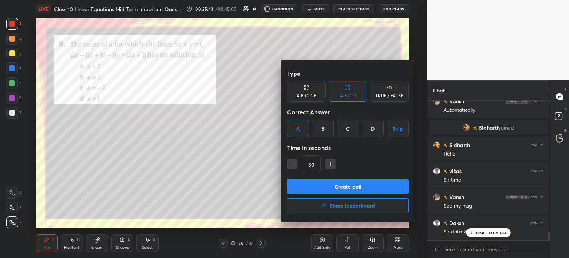
click at [469, 235] on div at bounding box center [284, 129] width 569 height 258
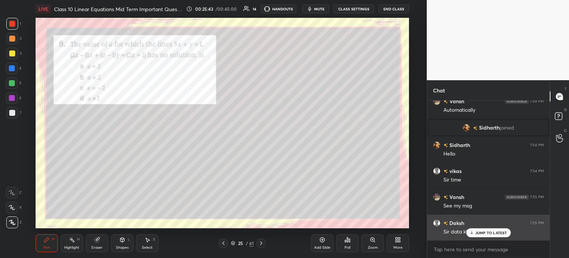
click at [473, 232] on icon at bounding box center [471, 232] width 5 height 4
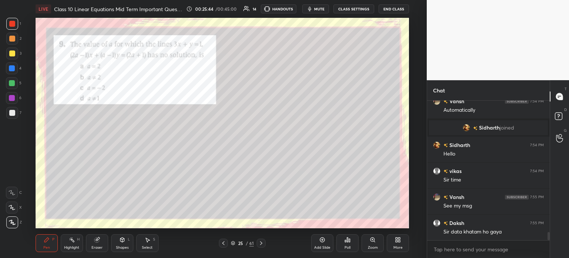
click at [351, 243] on div "Poll" at bounding box center [348, 243] width 22 height 18
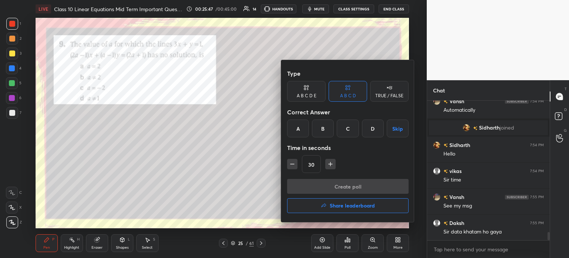
click at [300, 130] on div "A" at bounding box center [298, 128] width 22 height 18
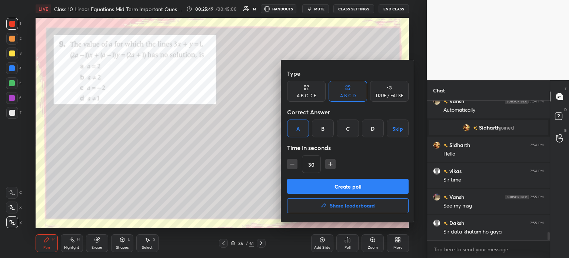
click at [320, 187] on button "Create poll" at bounding box center [348, 186] width 122 height 15
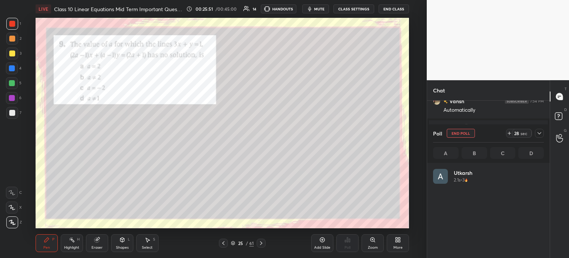
scroll to position [87, 109]
click at [543, 135] on div at bounding box center [539, 133] width 9 height 9
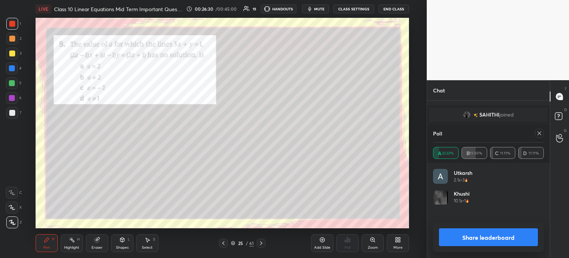
scroll to position [2275, 0]
click at [448, 236] on button "Share leaderboard" at bounding box center [488, 237] width 99 height 18
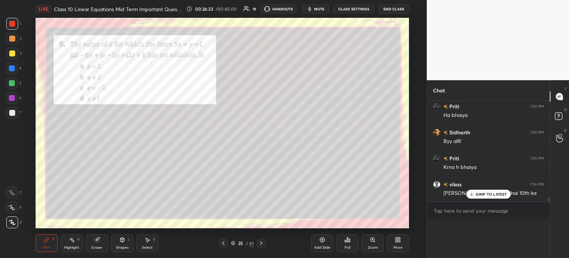
scroll to position [0, 0]
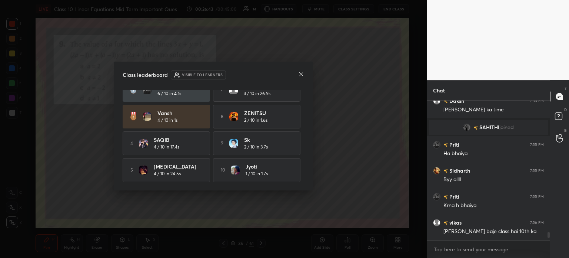
click at [298, 77] on icon at bounding box center [301, 74] width 6 height 6
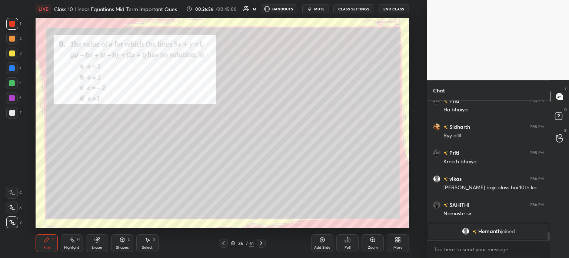
scroll to position [2289, 0]
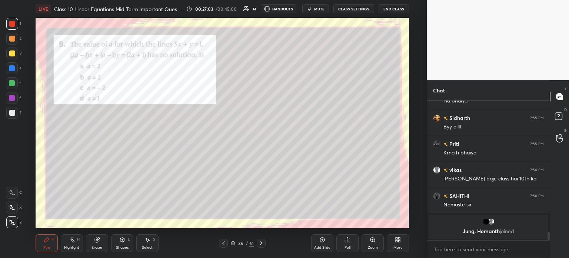
click at [16, 112] on div at bounding box center [12, 113] width 12 height 12
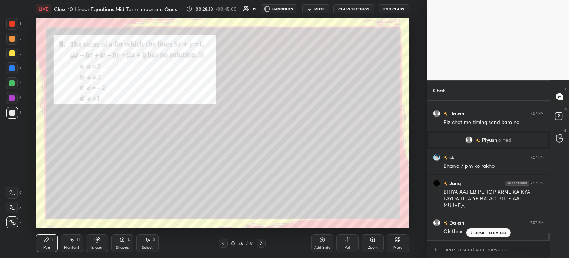
scroll to position [2534, 0]
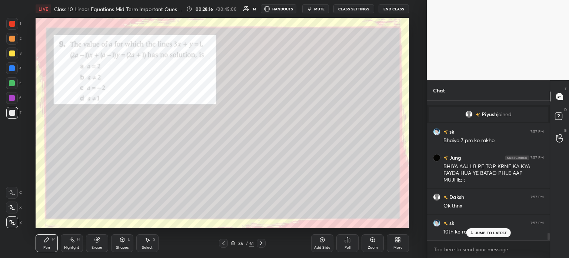
click at [93, 244] on div "Eraser" at bounding box center [97, 243] width 22 height 18
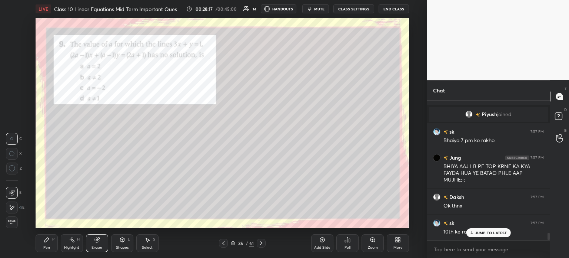
click at [13, 219] on span "Erase all" at bounding box center [11, 221] width 11 height 5
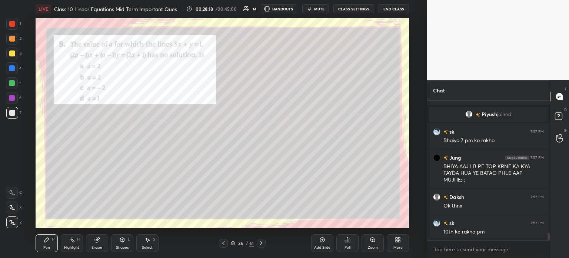
scroll to position [2535, 0]
click at [16, 50] on div at bounding box center [12, 53] width 12 height 12
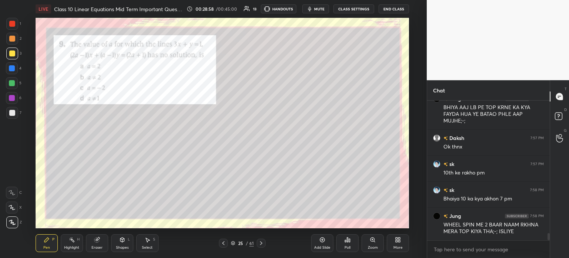
scroll to position [122, 120]
click at [14, 25] on div at bounding box center [12, 24] width 6 height 6
click at [262, 242] on icon at bounding box center [261, 243] width 6 height 6
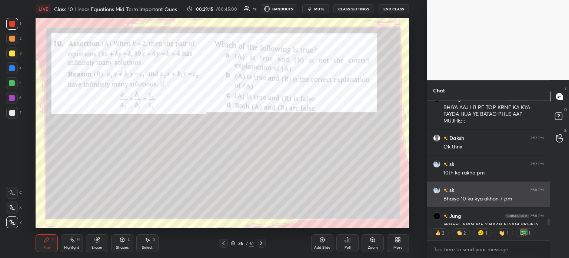
scroll to position [2608, 0]
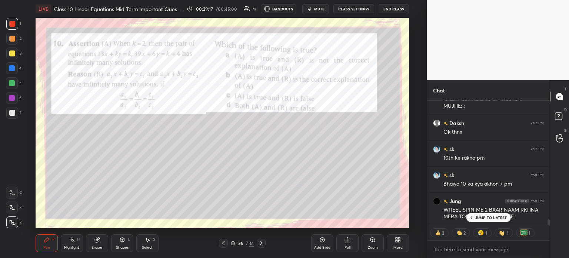
click at [13, 53] on div at bounding box center [12, 53] width 6 height 6
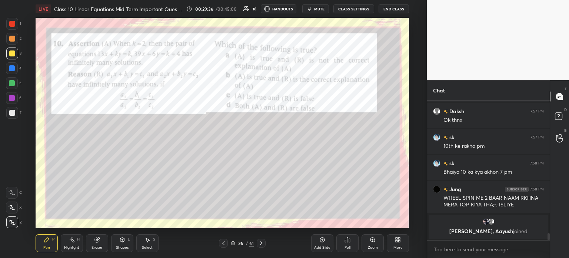
scroll to position [2594, 0]
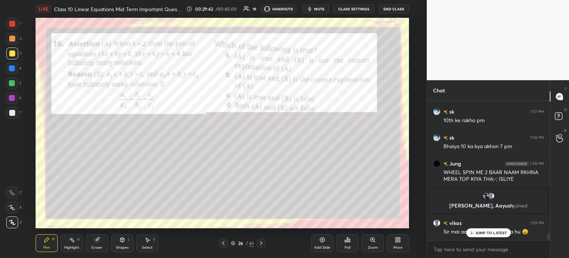
click at [99, 240] on icon at bounding box center [97, 240] width 6 height 6
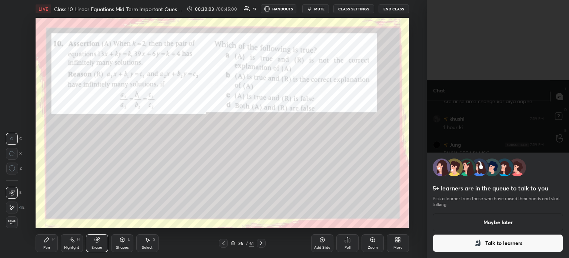
scroll to position [2794, 0]
click at [468, 224] on button "Maybe later" at bounding box center [498, 222] width 130 height 18
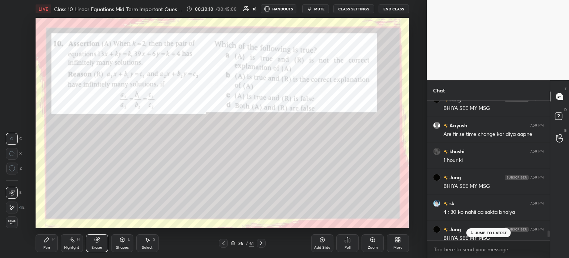
scroll to position [2744, 0]
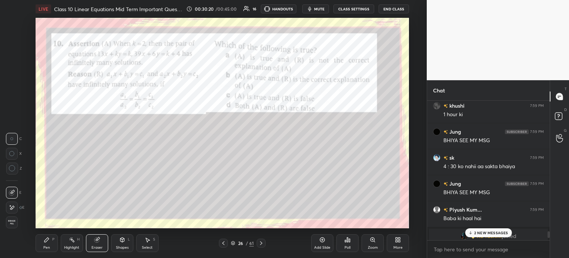
click at [355, 243] on div "Poll" at bounding box center [348, 243] width 22 height 18
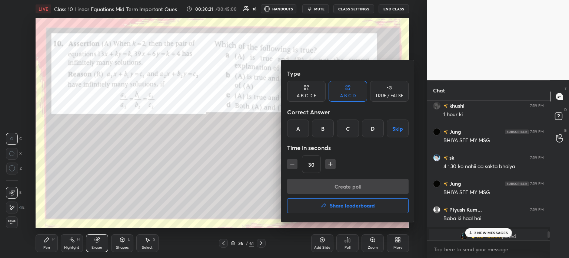
click at [327, 130] on div "B" at bounding box center [323, 128] width 22 height 18
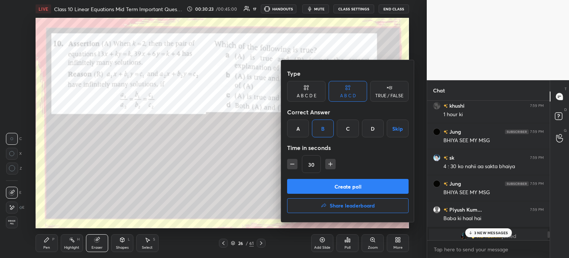
click at [323, 186] on button "Create poll" at bounding box center [348, 186] width 122 height 15
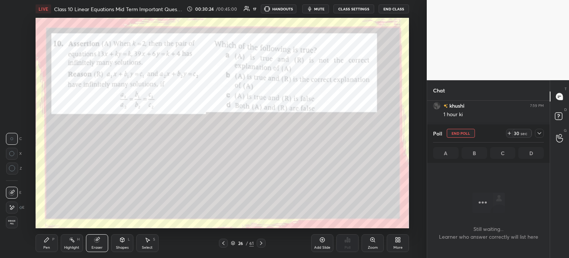
scroll to position [2, 2]
click at [539, 133] on icon at bounding box center [540, 133] width 4 height 2
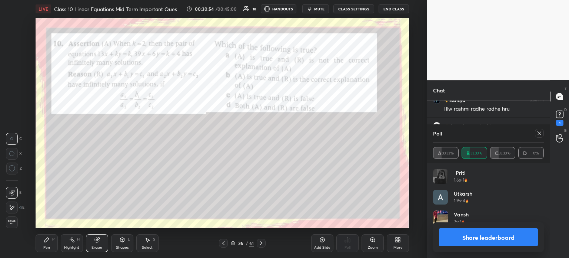
scroll to position [87, 109]
click at [560, 120] on div "1" at bounding box center [559, 123] width 7 height 6
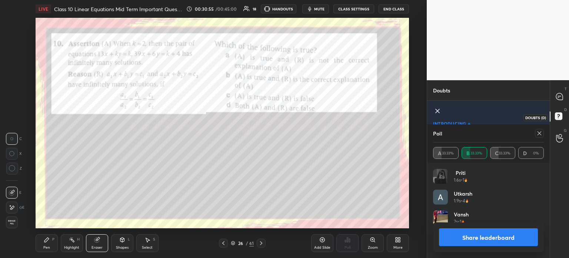
scroll to position [34, 0]
click at [478, 237] on button "Share leaderboard" at bounding box center [488, 237] width 99 height 18
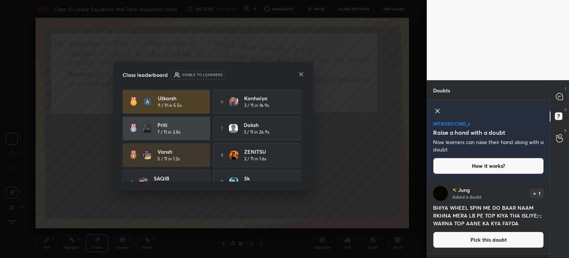
click at [304, 74] on icon at bounding box center [301, 74] width 6 height 6
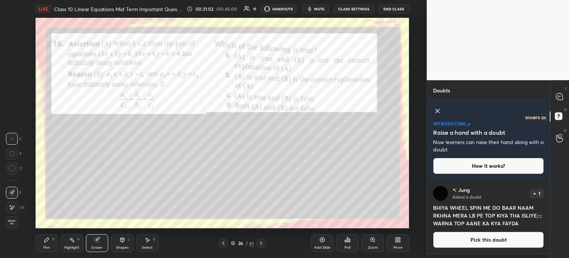
click at [556, 99] on icon at bounding box center [560, 97] width 8 height 8
type textarea "x"
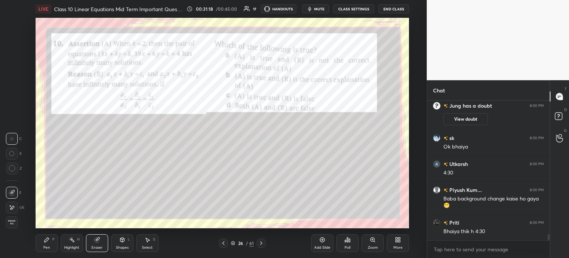
click at [48, 242] on icon at bounding box center [47, 240] width 6 height 6
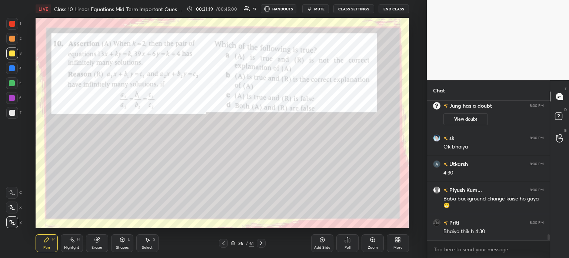
click at [17, 39] on div at bounding box center [12, 39] width 12 height 12
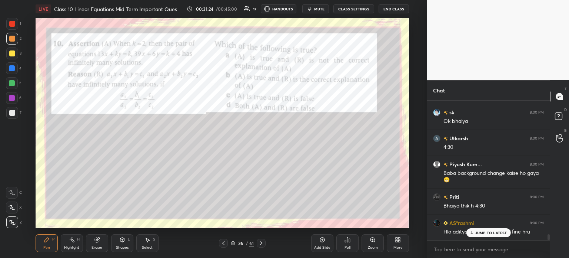
click at [9, 110] on div at bounding box center [12, 113] width 6 height 6
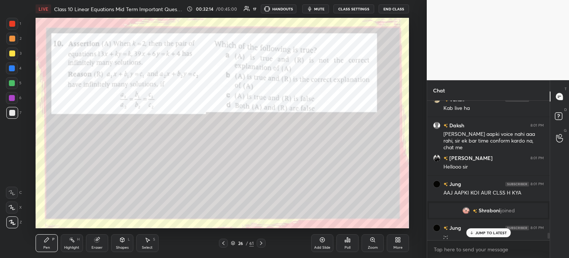
scroll to position [3172, 0]
click at [102, 237] on div "Eraser" at bounding box center [97, 243] width 22 height 18
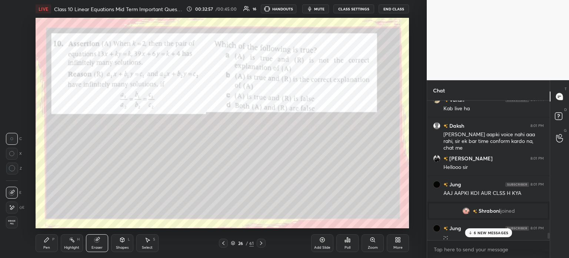
click at [100, 241] on div "Eraser" at bounding box center [97, 243] width 22 height 18
click at [99, 237] on icon at bounding box center [97, 240] width 6 height 6
click at [123, 246] on div "Shapes" at bounding box center [122, 247] width 13 height 4
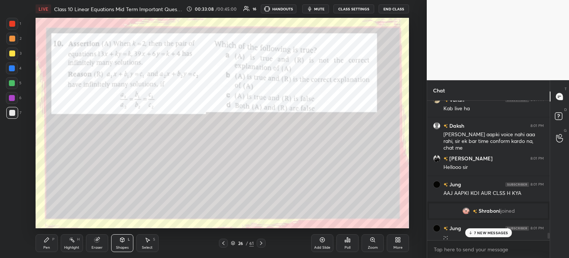
click at [98, 247] on div "Eraser" at bounding box center [97, 247] width 11 height 4
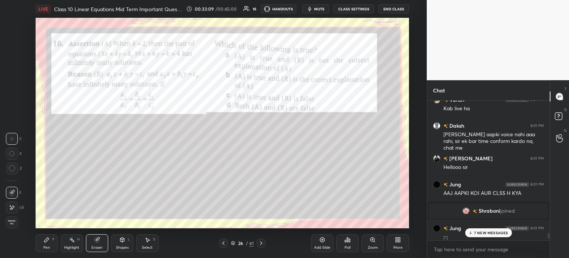
click at [10, 222] on span "Erase all" at bounding box center [11, 221] width 11 height 5
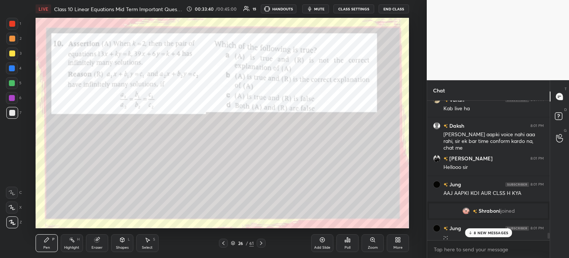
click at [18, 25] on div at bounding box center [12, 24] width 12 height 12
click at [261, 244] on icon at bounding box center [261, 243] width 6 height 6
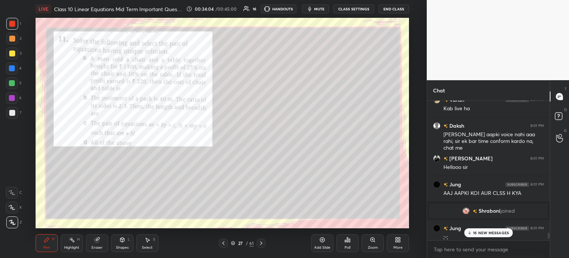
click at [261, 245] on icon at bounding box center [261, 243] width 6 height 6
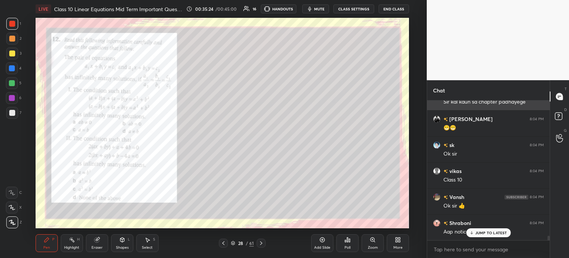
scroll to position [4133, 0]
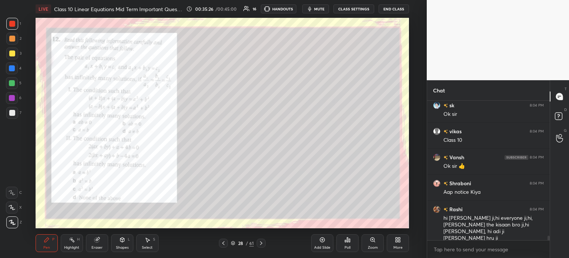
click at [353, 243] on div "Poll" at bounding box center [348, 243] width 22 height 18
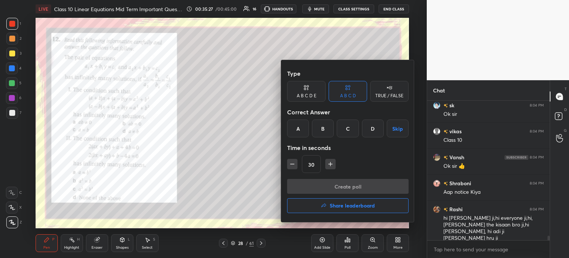
click at [322, 129] on div "B" at bounding box center [323, 128] width 22 height 18
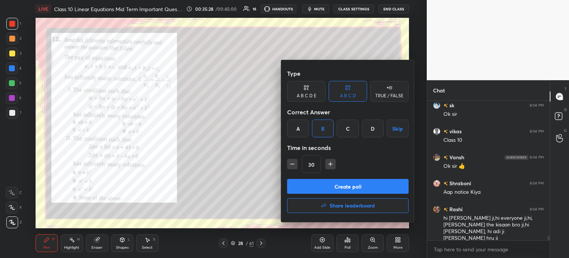
click at [328, 161] on icon "button" at bounding box center [330, 163] width 7 height 7
type input "45"
click at [318, 186] on button "Create poll" at bounding box center [348, 186] width 122 height 15
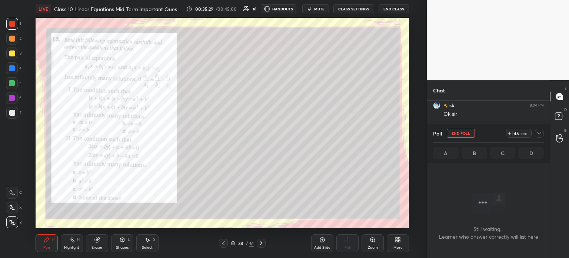
scroll to position [37, 120]
click at [538, 132] on icon at bounding box center [540, 133] width 4 height 2
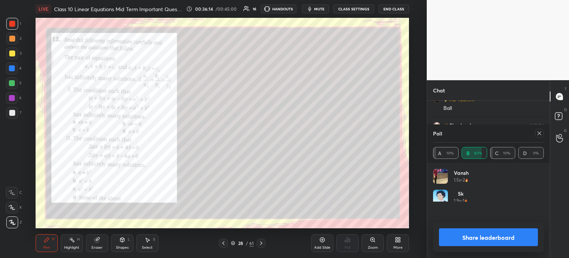
scroll to position [57, 109]
click at [451, 244] on button "Share leaderboard" at bounding box center [488, 237] width 99 height 18
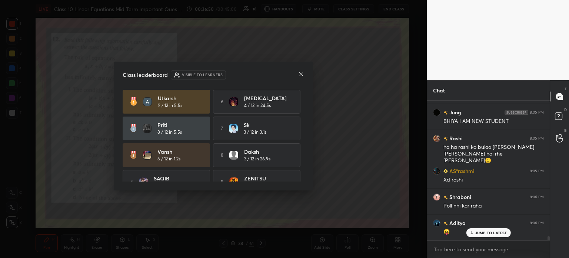
click at [302, 78] on div at bounding box center [301, 75] width 6 height 8
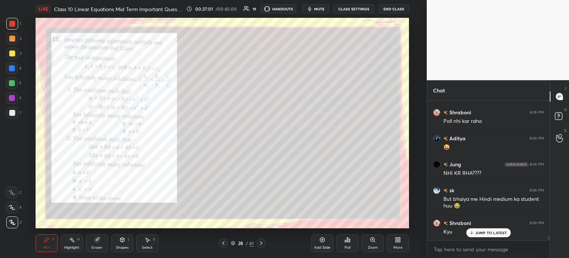
click at [12, 115] on div at bounding box center [12, 113] width 6 height 6
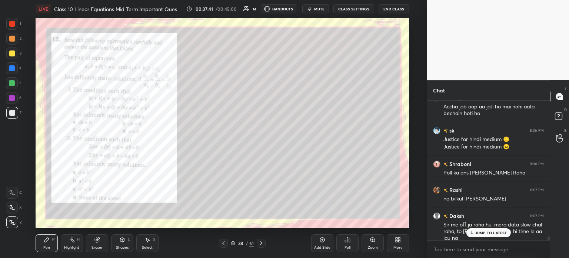
scroll to position [4900, 0]
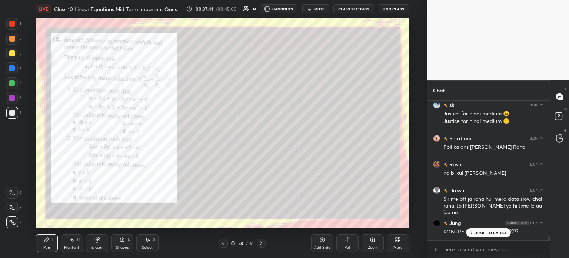
click at [102, 238] on div "Eraser" at bounding box center [97, 243] width 22 height 18
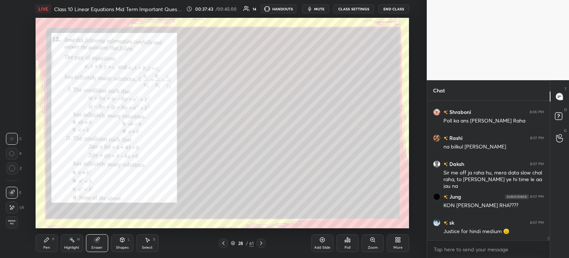
scroll to position [4951, 0]
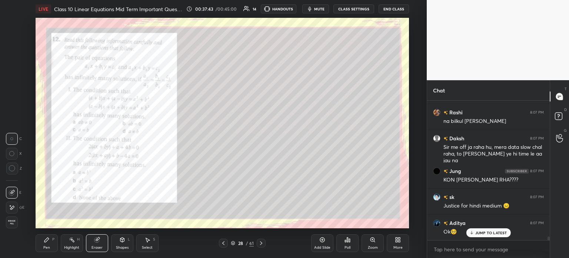
click at [11, 207] on icon at bounding box center [12, 207] width 6 height 6
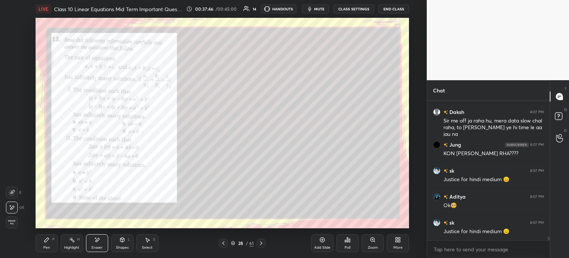
click at [49, 238] on icon at bounding box center [47, 240] width 6 height 6
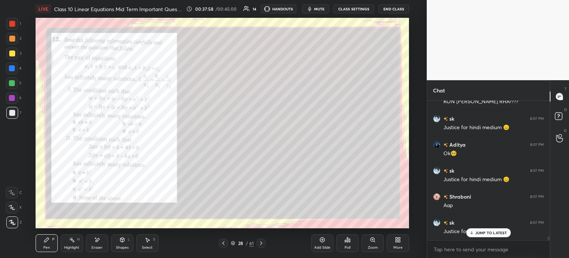
scroll to position [5055, 0]
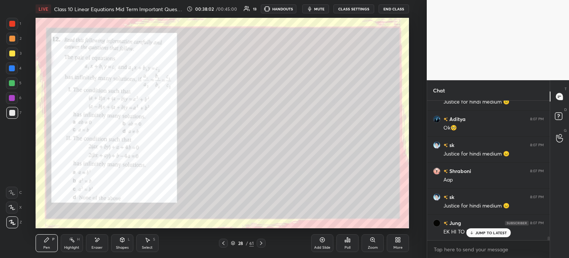
click at [16, 29] on div at bounding box center [12, 24] width 12 height 12
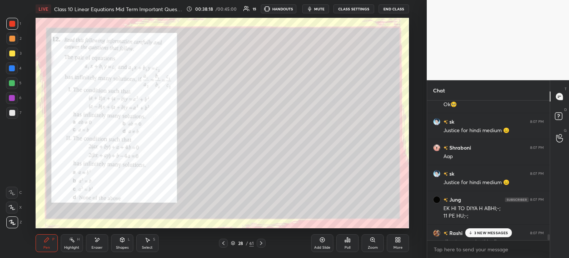
scroll to position [5081, 0]
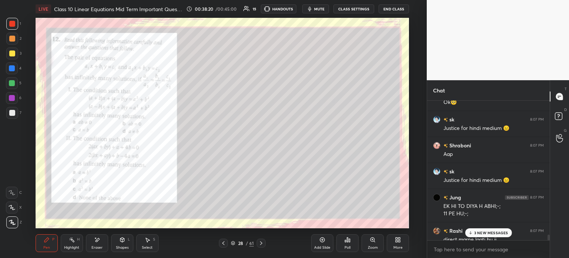
click at [12, 111] on div at bounding box center [12, 113] width 6 height 6
click at [262, 244] on icon at bounding box center [261, 243] width 6 height 6
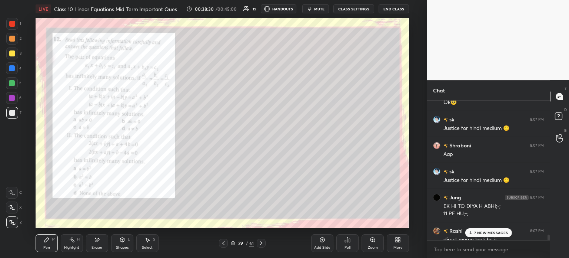
click at [13, 24] on div at bounding box center [12, 24] width 6 height 6
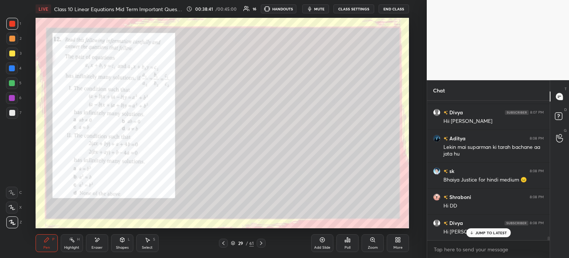
scroll to position [5387, 0]
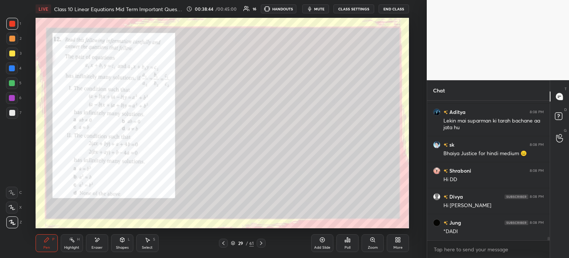
click at [346, 242] on icon at bounding box center [345, 241] width 1 height 2
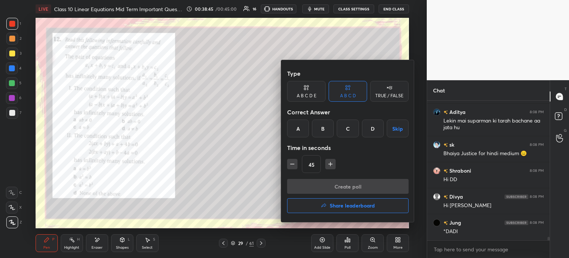
click at [348, 132] on div "C" at bounding box center [348, 128] width 22 height 18
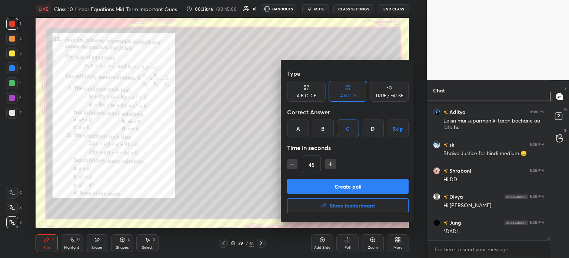
click at [323, 186] on button "Create poll" at bounding box center [348, 186] width 122 height 15
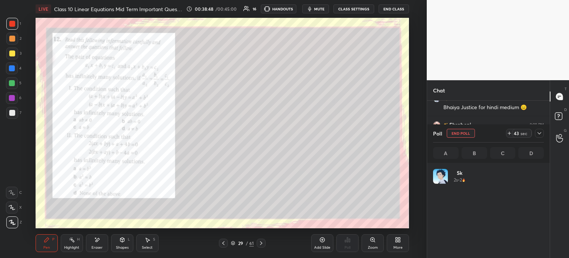
scroll to position [2, 2]
click at [540, 133] on icon at bounding box center [540, 133] width 6 height 6
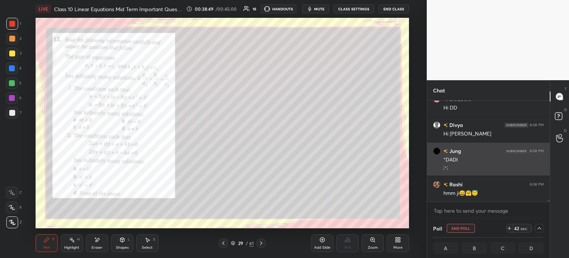
scroll to position [5459, 0]
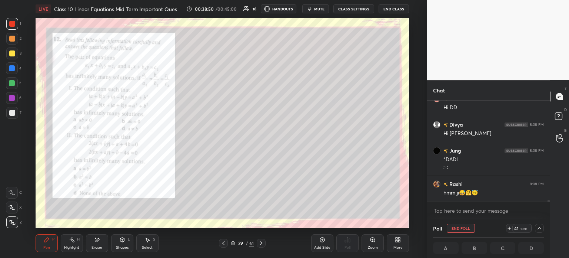
click at [539, 222] on div "Poll End Poll 41 sec" at bounding box center [488, 228] width 111 height 18
click at [539, 225] on div at bounding box center [539, 228] width 9 height 9
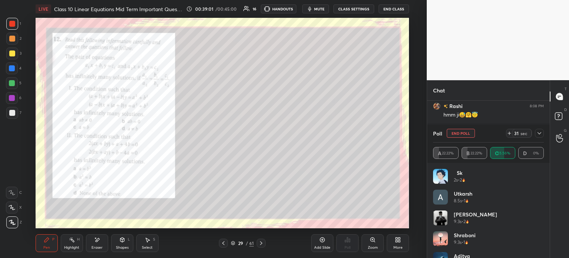
click at [543, 133] on div at bounding box center [539, 133] width 9 height 9
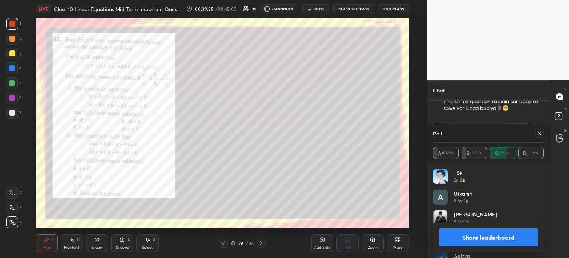
click at [486, 242] on button "Share leaderboard" at bounding box center [488, 237] width 99 height 18
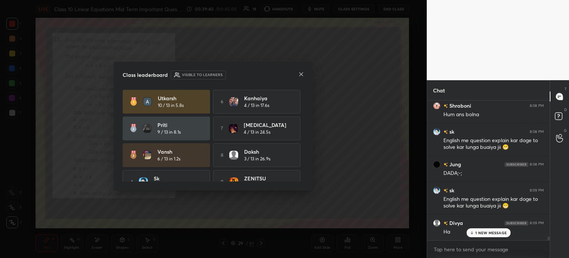
click at [303, 75] on icon at bounding box center [301, 74] width 6 height 6
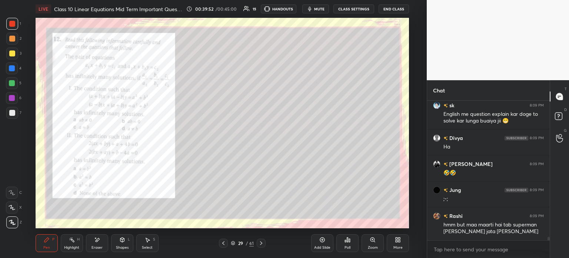
click at [11, 113] on div at bounding box center [12, 113] width 6 height 6
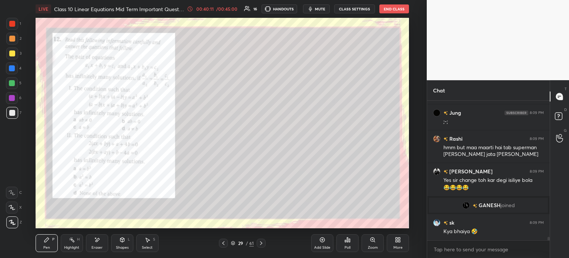
click at [90, 236] on div "Eraser" at bounding box center [97, 243] width 22 height 18
click at [52, 240] on div "P" at bounding box center [53, 239] width 2 height 4
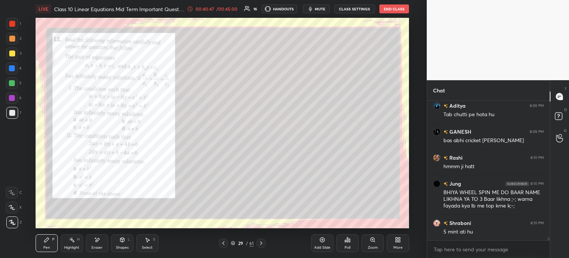
scroll to position [6154, 0]
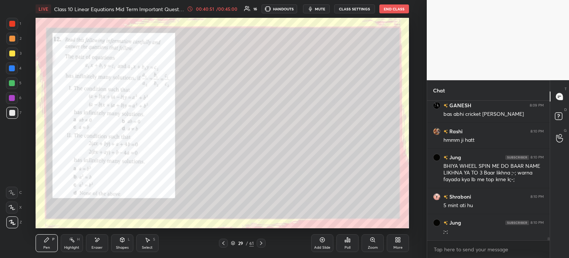
click at [262, 244] on icon at bounding box center [261, 243] width 6 height 6
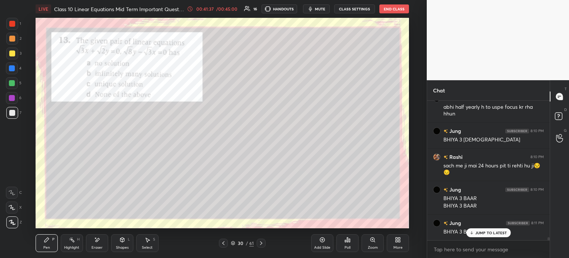
scroll to position [6363, 0]
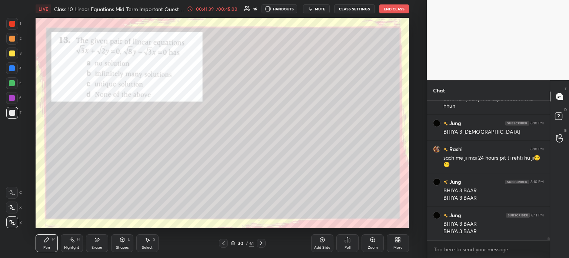
click at [346, 244] on div "Poll" at bounding box center [348, 243] width 22 height 18
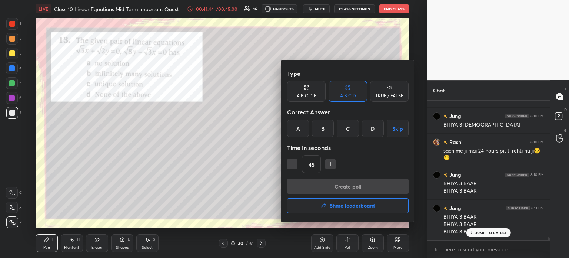
scroll to position [6378, 0]
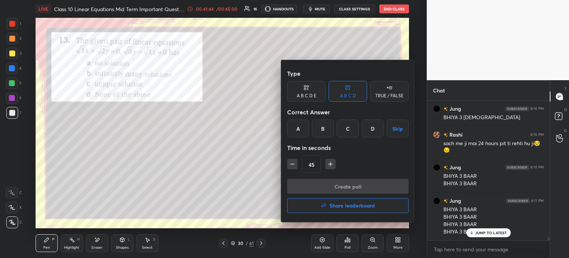
click at [349, 128] on div "C" at bounding box center [348, 128] width 22 height 18
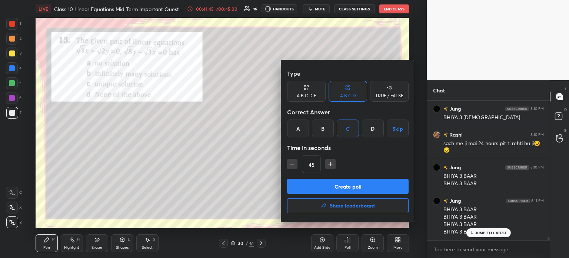
click at [321, 179] on button "Create poll" at bounding box center [348, 186] width 122 height 15
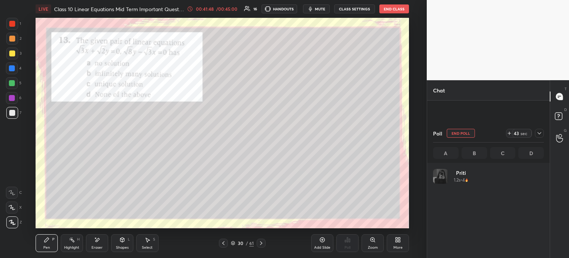
scroll to position [6456, 0]
click at [543, 135] on div at bounding box center [539, 133] width 9 height 9
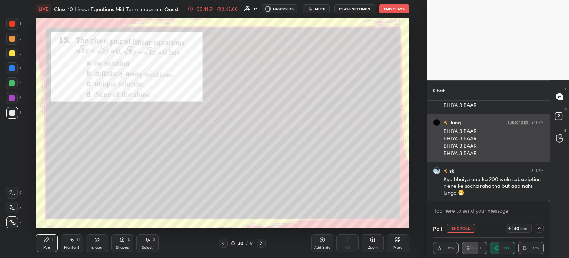
scroll to position [6489, 0]
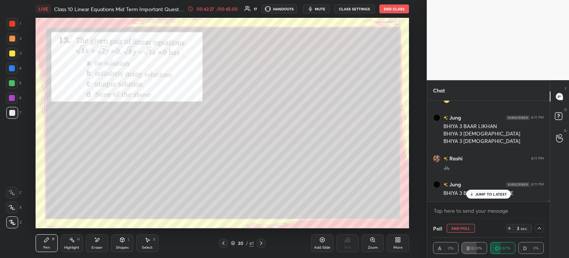
click at [13, 29] on div at bounding box center [12, 24] width 12 height 12
click at [8, 121] on div "7" at bounding box center [13, 114] width 15 height 15
click at [14, 115] on div at bounding box center [12, 113] width 6 height 6
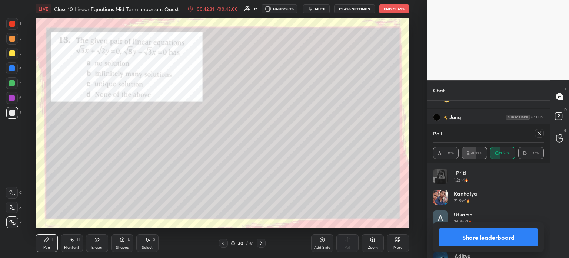
click at [453, 231] on button "Share leaderboard" at bounding box center [488, 237] width 99 height 18
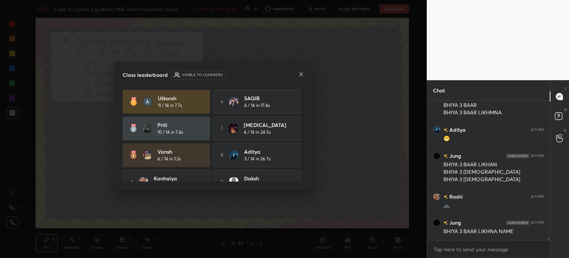
click at [302, 76] on icon at bounding box center [302, 74] width 4 height 4
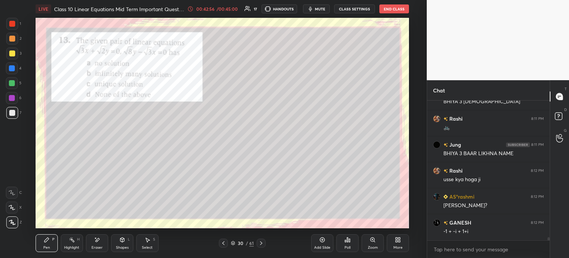
click at [101, 242] on div "Eraser" at bounding box center [97, 243] width 22 height 18
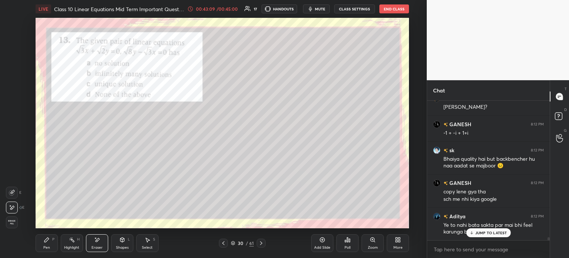
click at [49, 242] on icon at bounding box center [47, 240] width 6 height 6
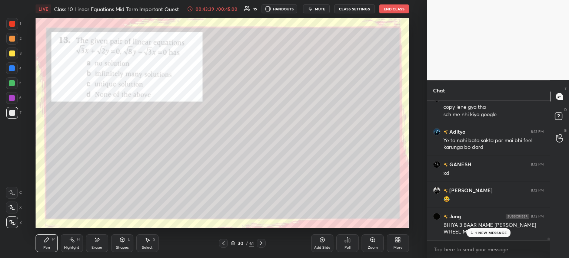
scroll to position [6889, 0]
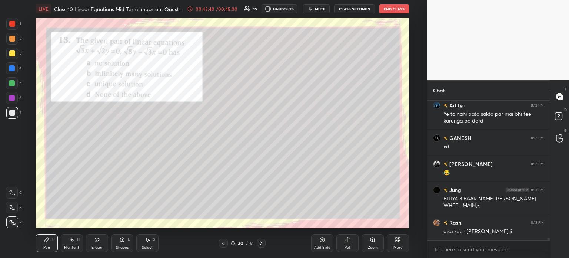
click at [100, 245] on div "Eraser" at bounding box center [97, 247] width 11 height 4
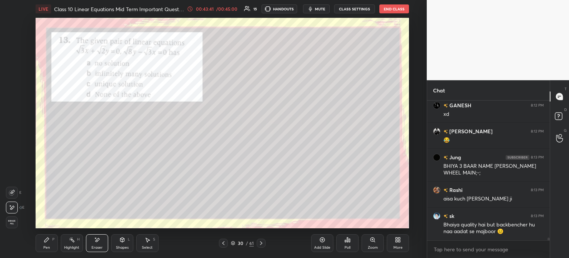
click at [11, 222] on span "Erase all" at bounding box center [11, 221] width 11 height 5
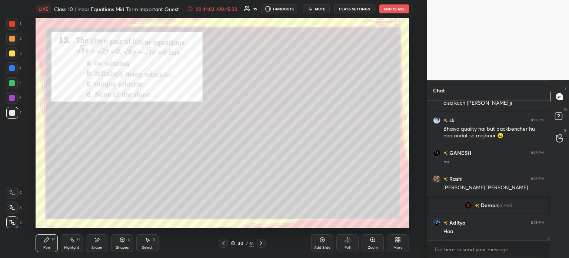
scroll to position [5803, 0]
click at [17, 23] on div at bounding box center [12, 24] width 12 height 12
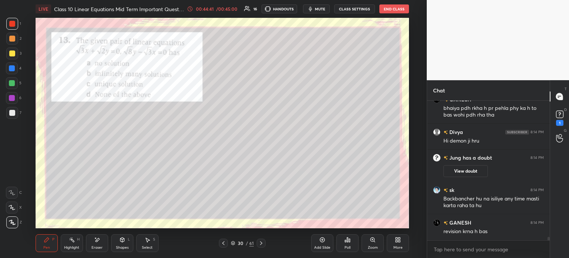
scroll to position [5996, 0]
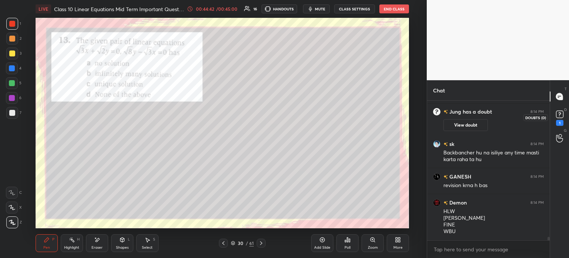
click at [565, 118] on div "1" at bounding box center [560, 116] width 15 height 13
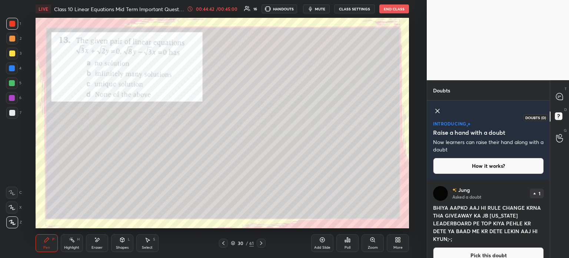
scroll to position [12, 0]
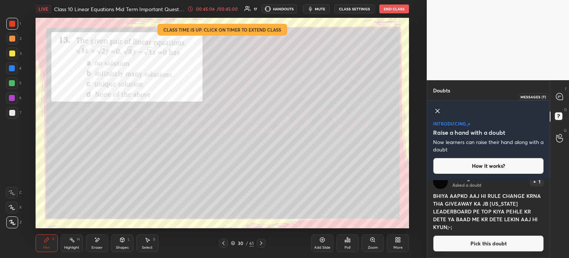
click at [563, 95] on icon at bounding box center [560, 97] width 8 height 8
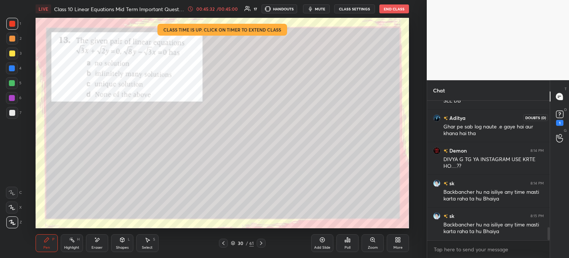
scroll to position [1363, 0]
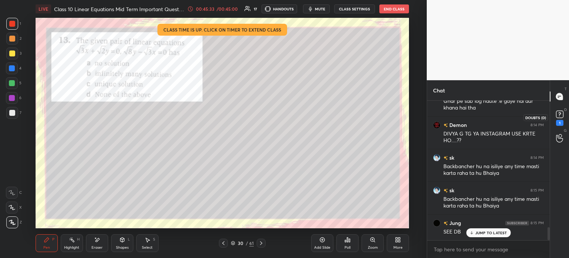
click at [562, 118] on icon at bounding box center [560, 114] width 11 height 11
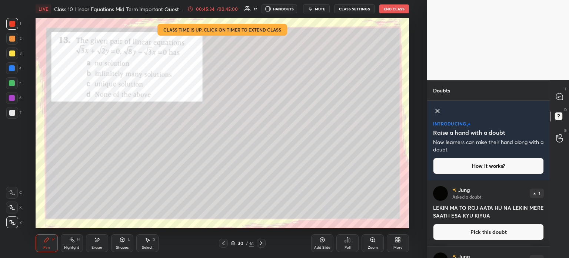
scroll to position [24, 0]
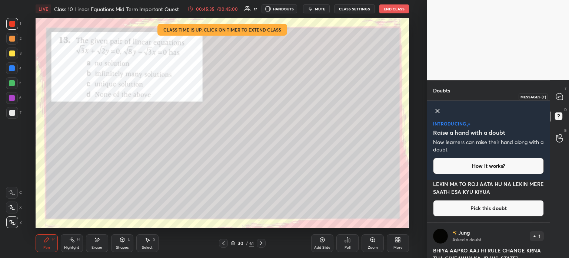
click at [559, 101] on div at bounding box center [560, 96] width 15 height 13
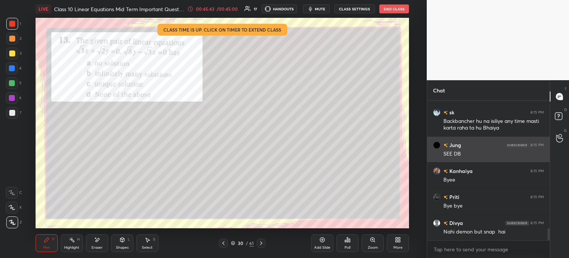
scroll to position [1518, 0]
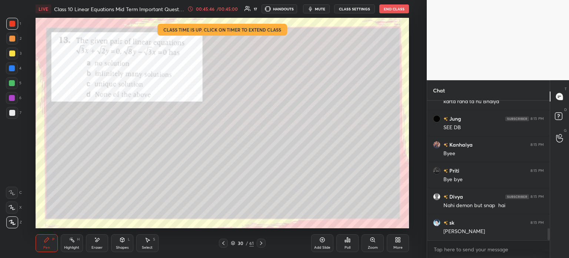
click at [397, 10] on button "End Class" at bounding box center [395, 8] width 30 height 9
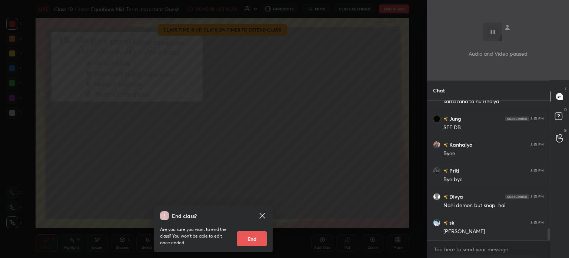
click at [252, 237] on button "End" at bounding box center [252, 238] width 30 height 15
type textarea "x"
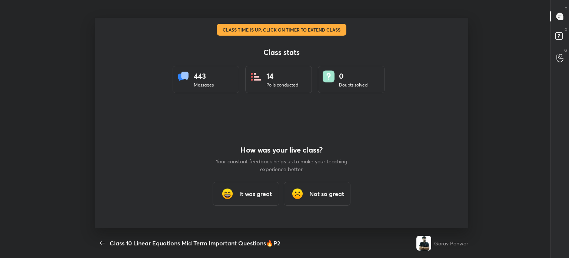
scroll to position [210, 484]
click at [249, 205] on div "It was great" at bounding box center [246, 194] width 67 height 24
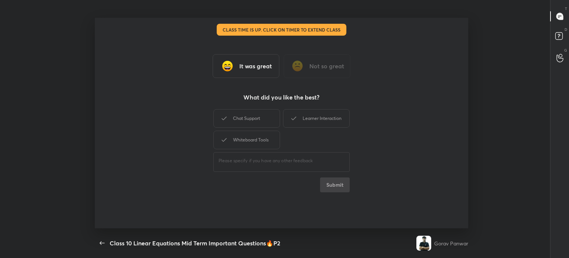
click at [249, 152] on div "​" at bounding box center [282, 161] width 136 height 21
click at [252, 139] on div "Whiteboard Tools" at bounding box center [247, 139] width 67 height 19
click at [258, 122] on div "Chat Support" at bounding box center [247, 118] width 67 height 19
click at [310, 119] on div "Learner Interaction" at bounding box center [316, 118] width 67 height 19
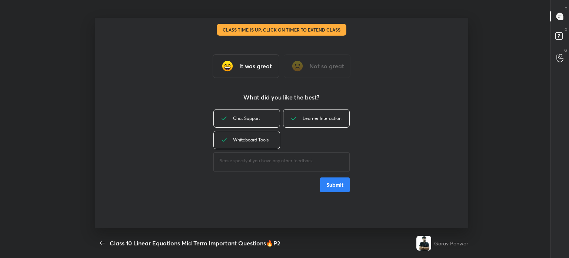
click at [330, 185] on button "Submit" at bounding box center [335, 184] width 30 height 15
